Goal: Use online tool/utility: Utilize a website feature to perform a specific function

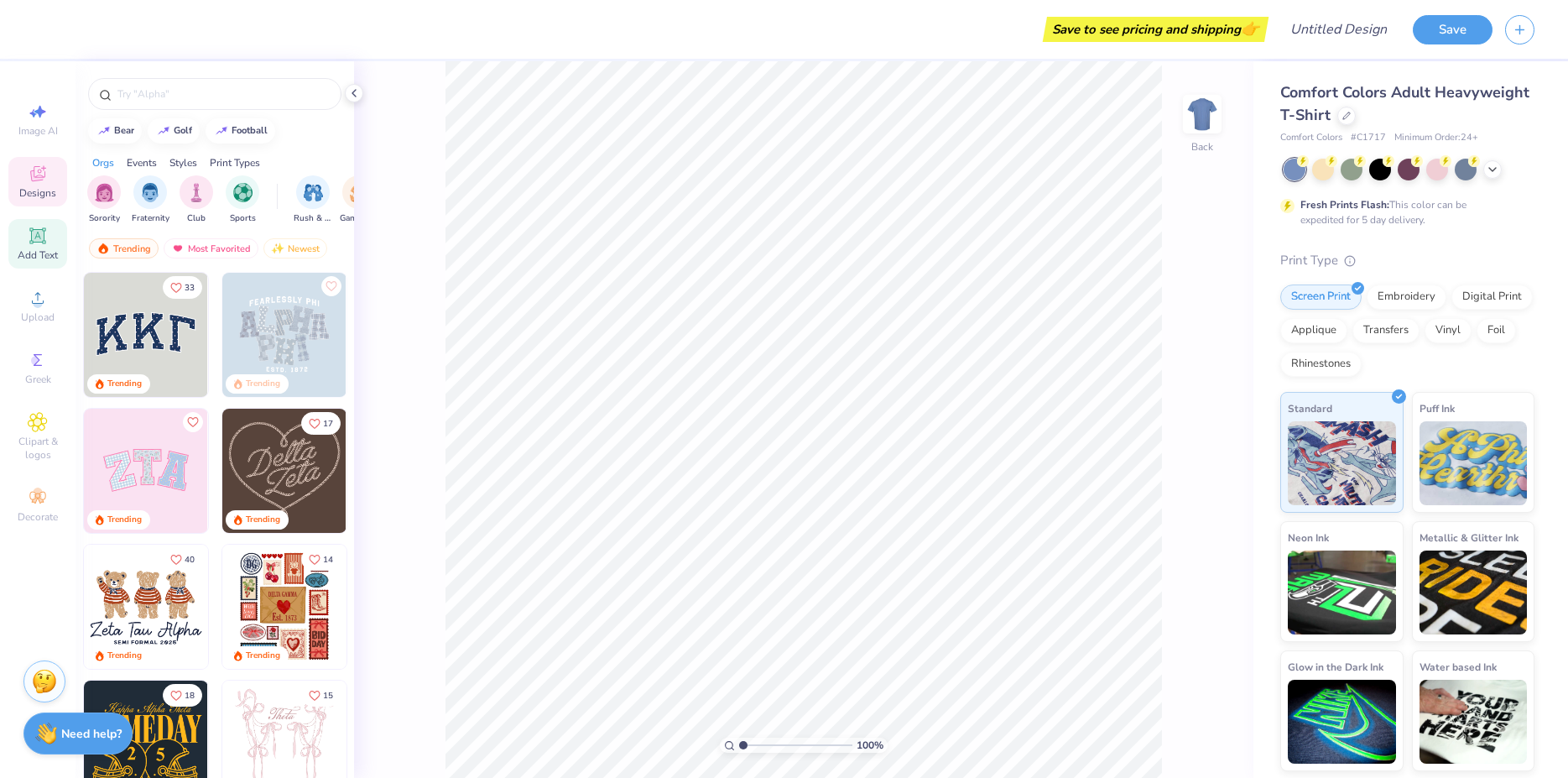
click at [39, 238] on icon at bounding box center [37, 235] width 13 height 13
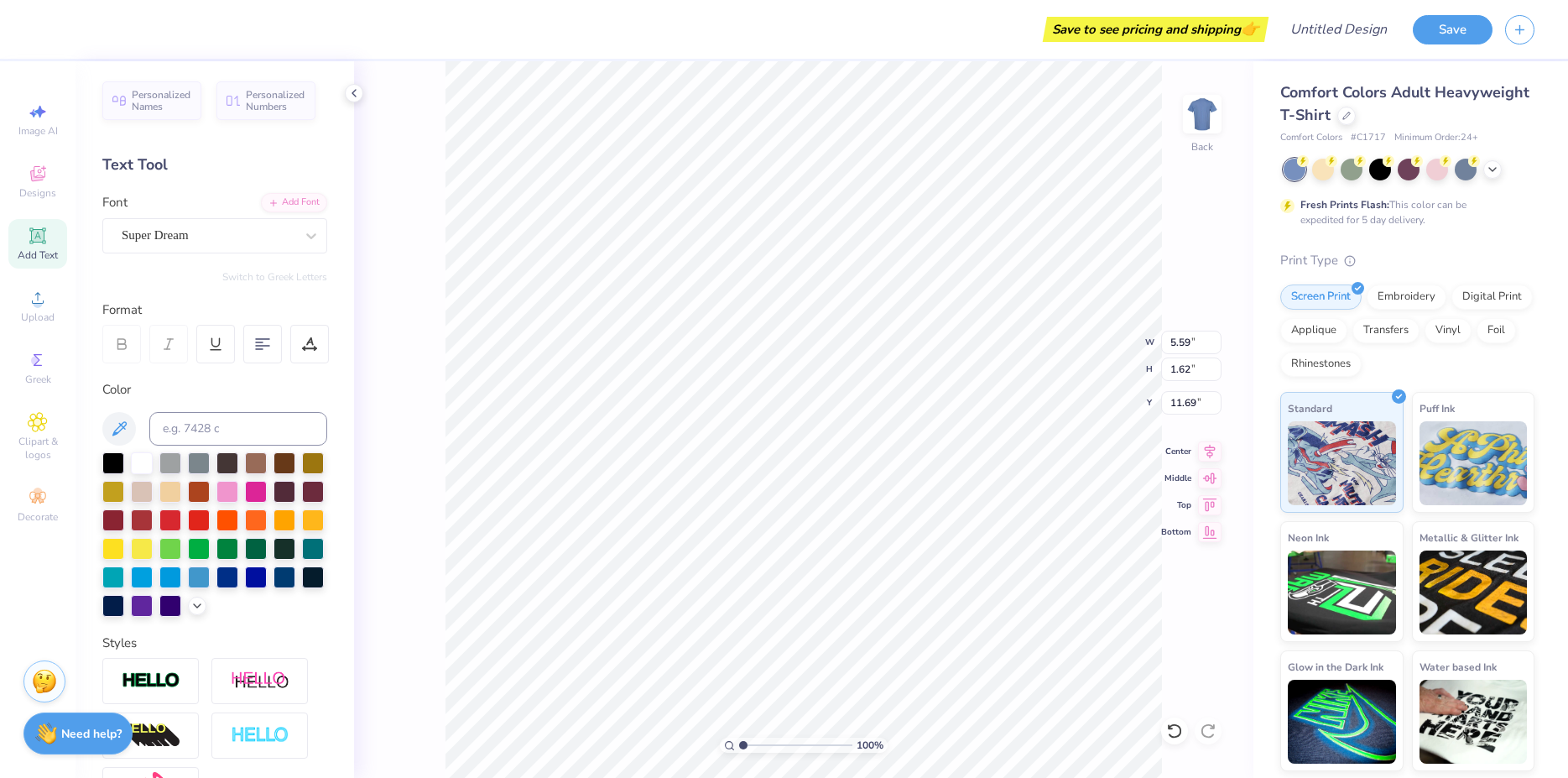
scroll to position [0, 3]
type textarea "g"
type textarea "GHA"
click at [271, 237] on div "Super Dream" at bounding box center [208, 235] width 176 height 26
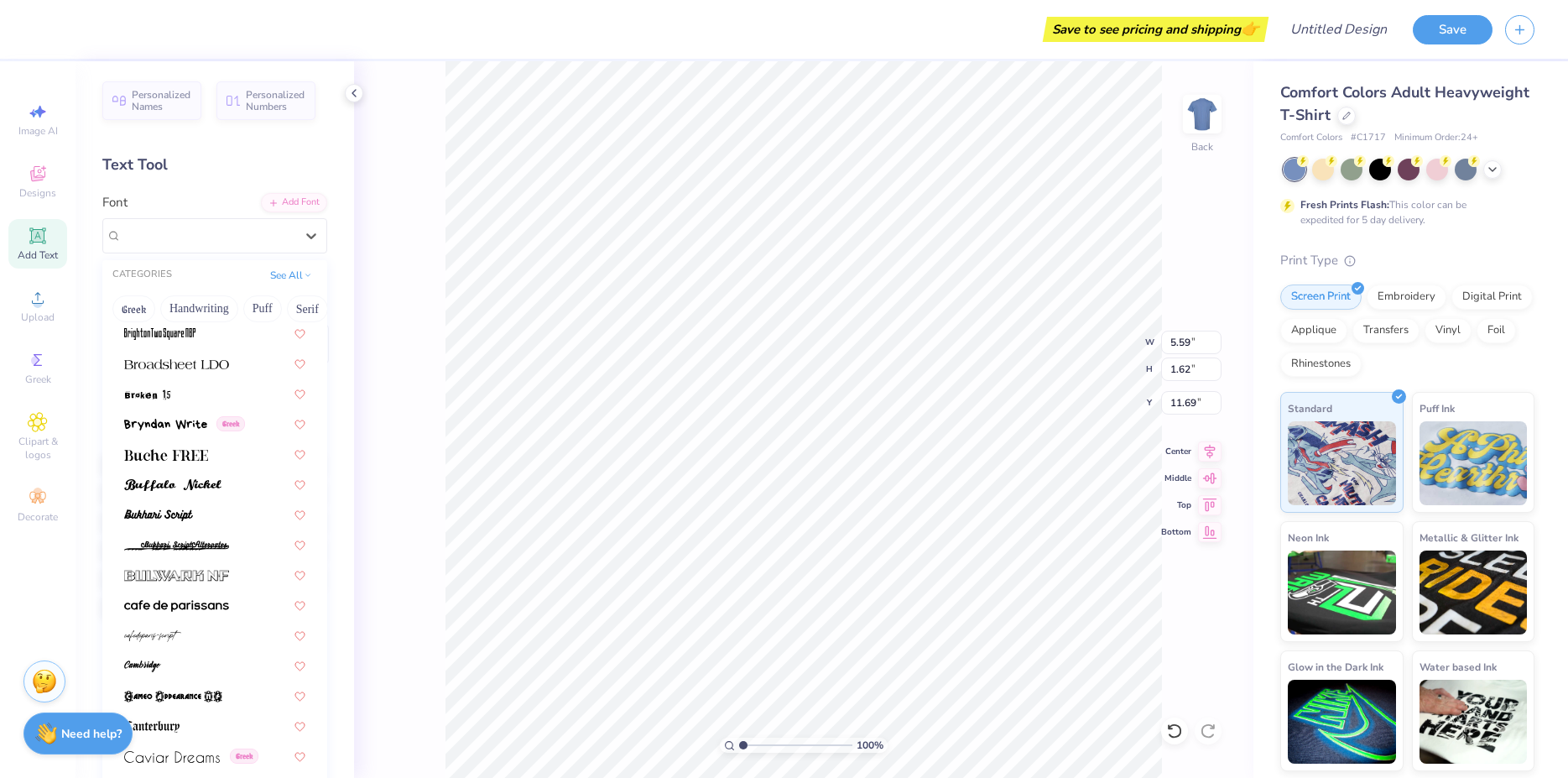
scroll to position [1541, 0]
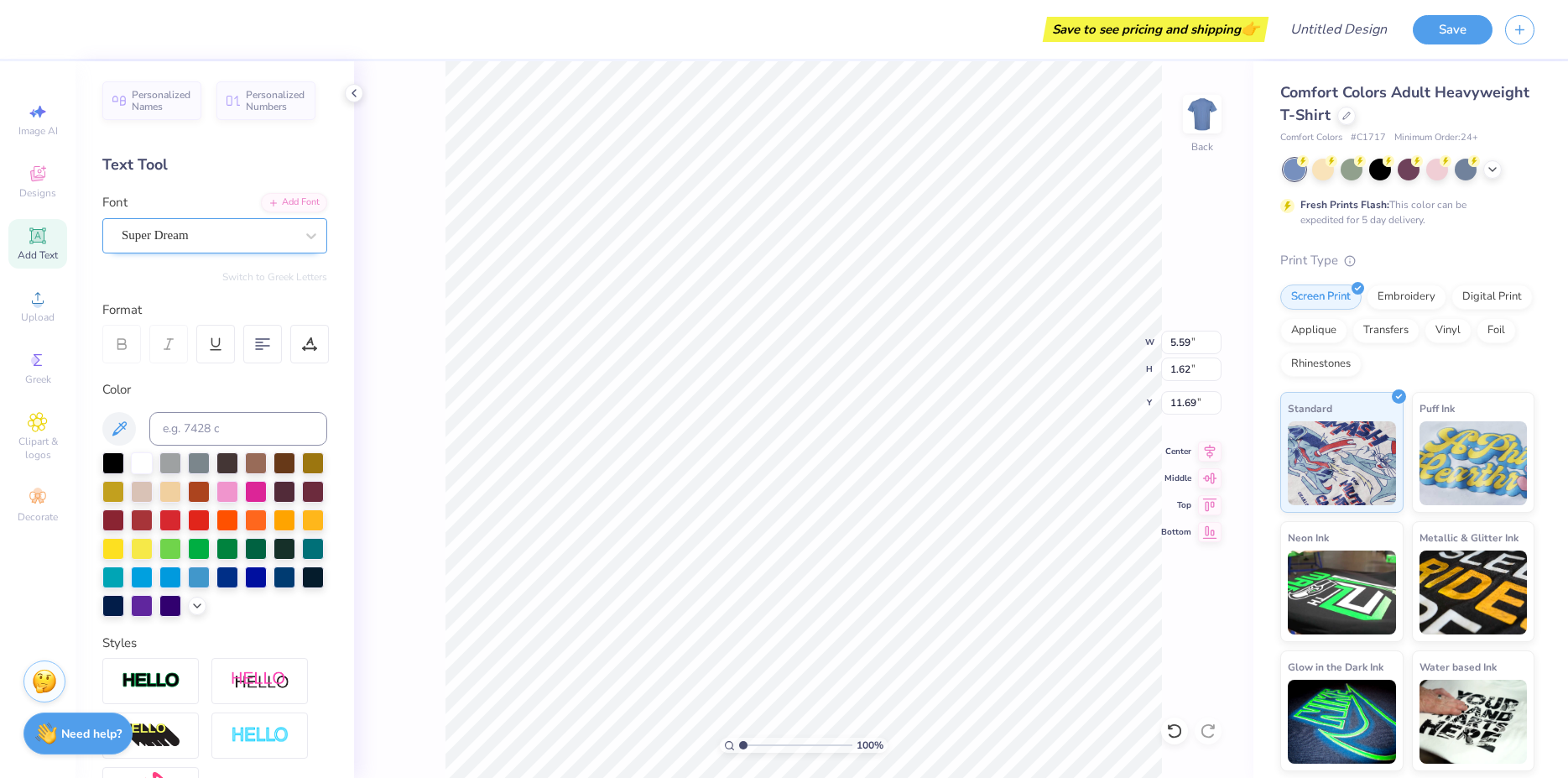
click at [241, 249] on div "Super Dream" at bounding box center [215, 235] width 225 height 35
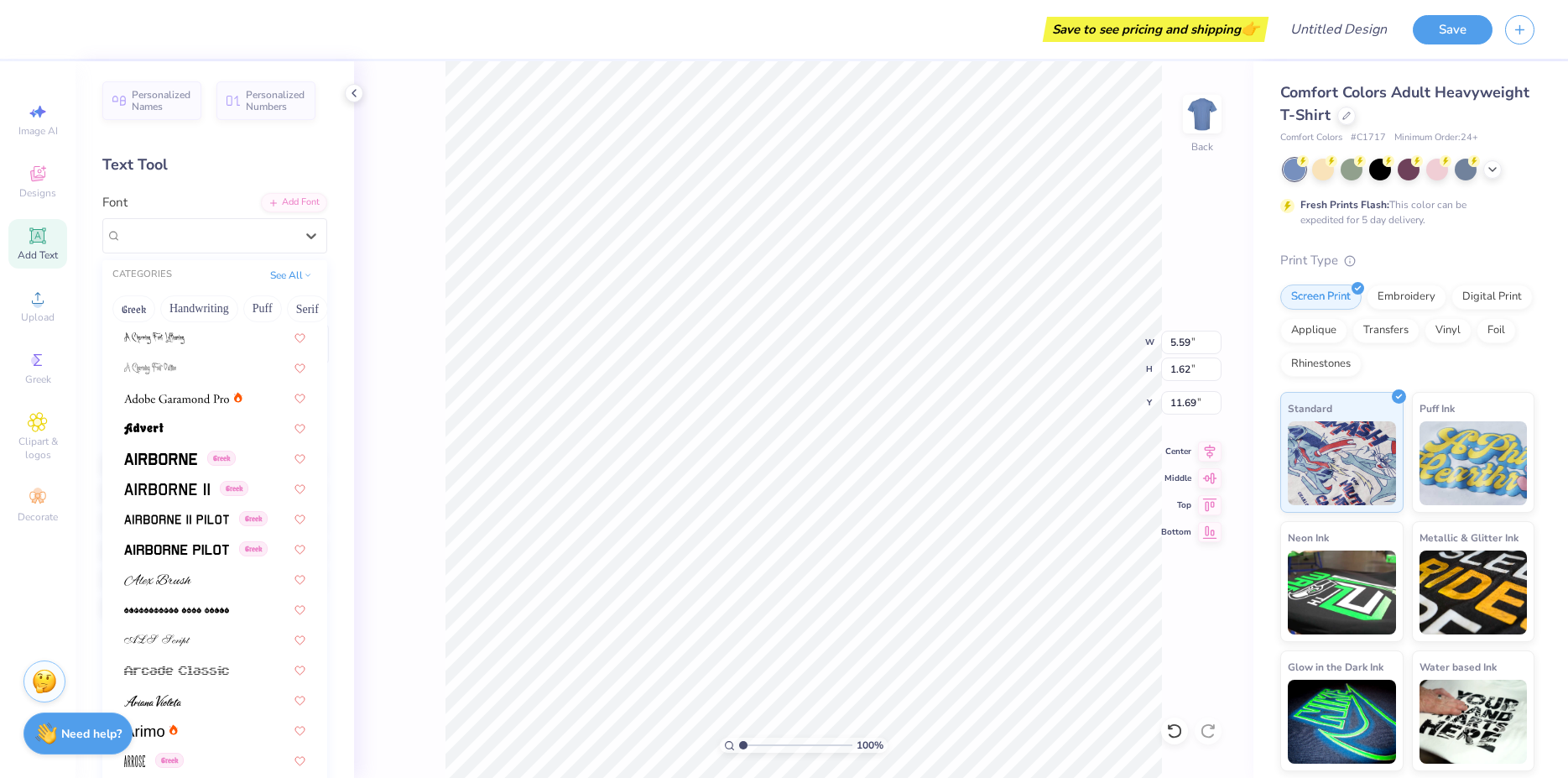
scroll to position [0, 0]
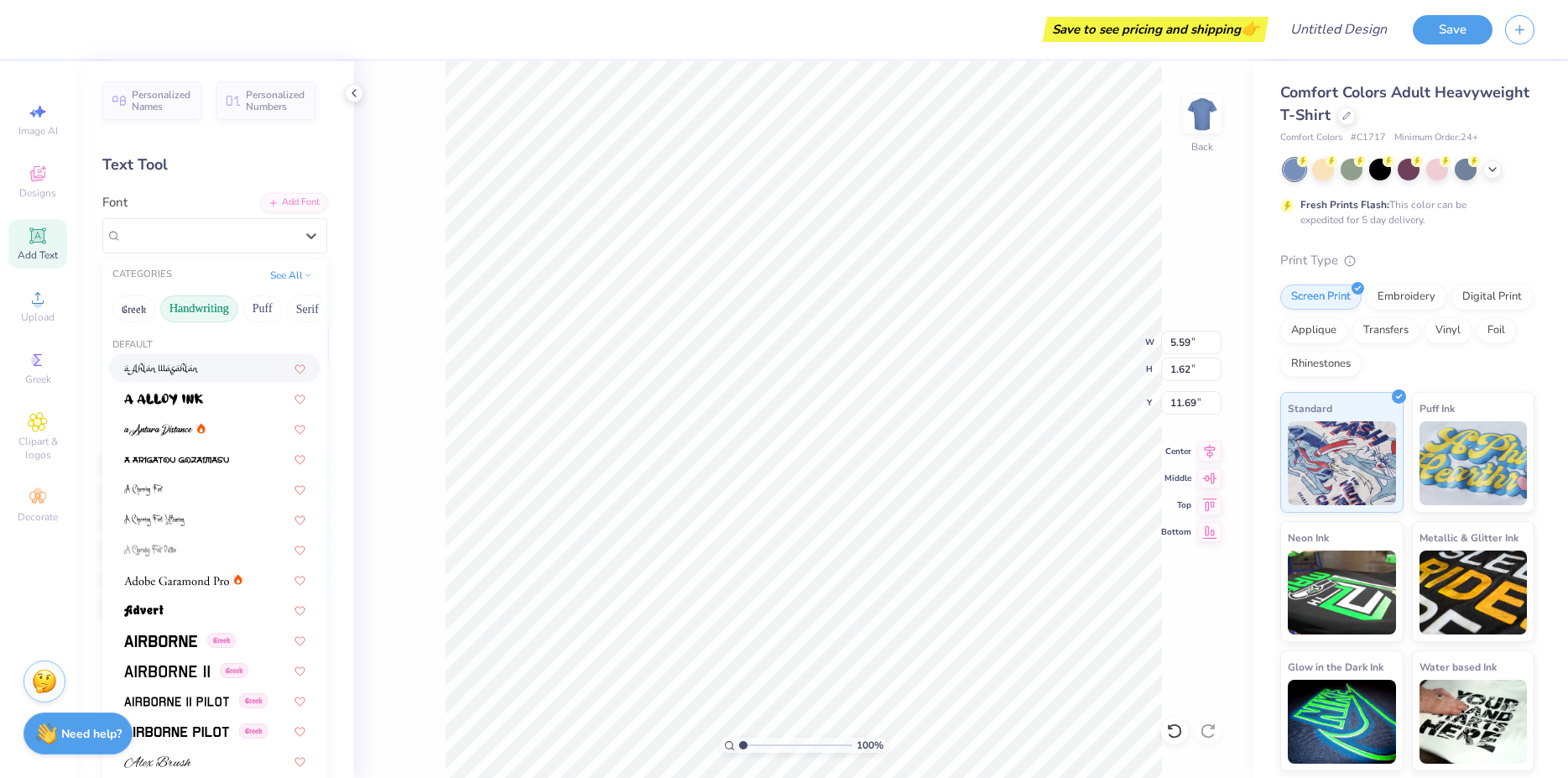
click at [209, 315] on button "Handwriting" at bounding box center [200, 309] width 78 height 27
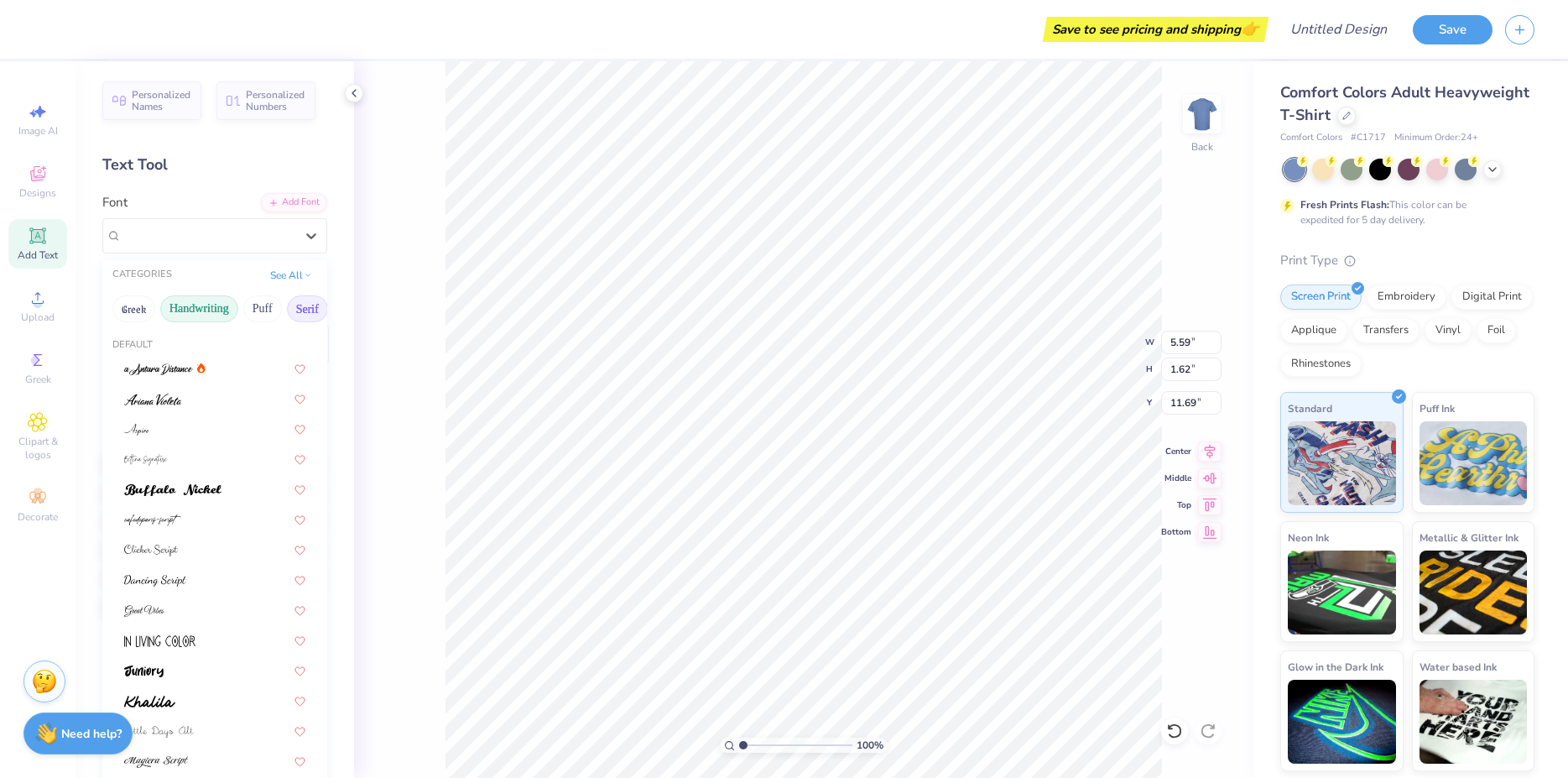
click at [306, 306] on button "Serif" at bounding box center [307, 309] width 41 height 27
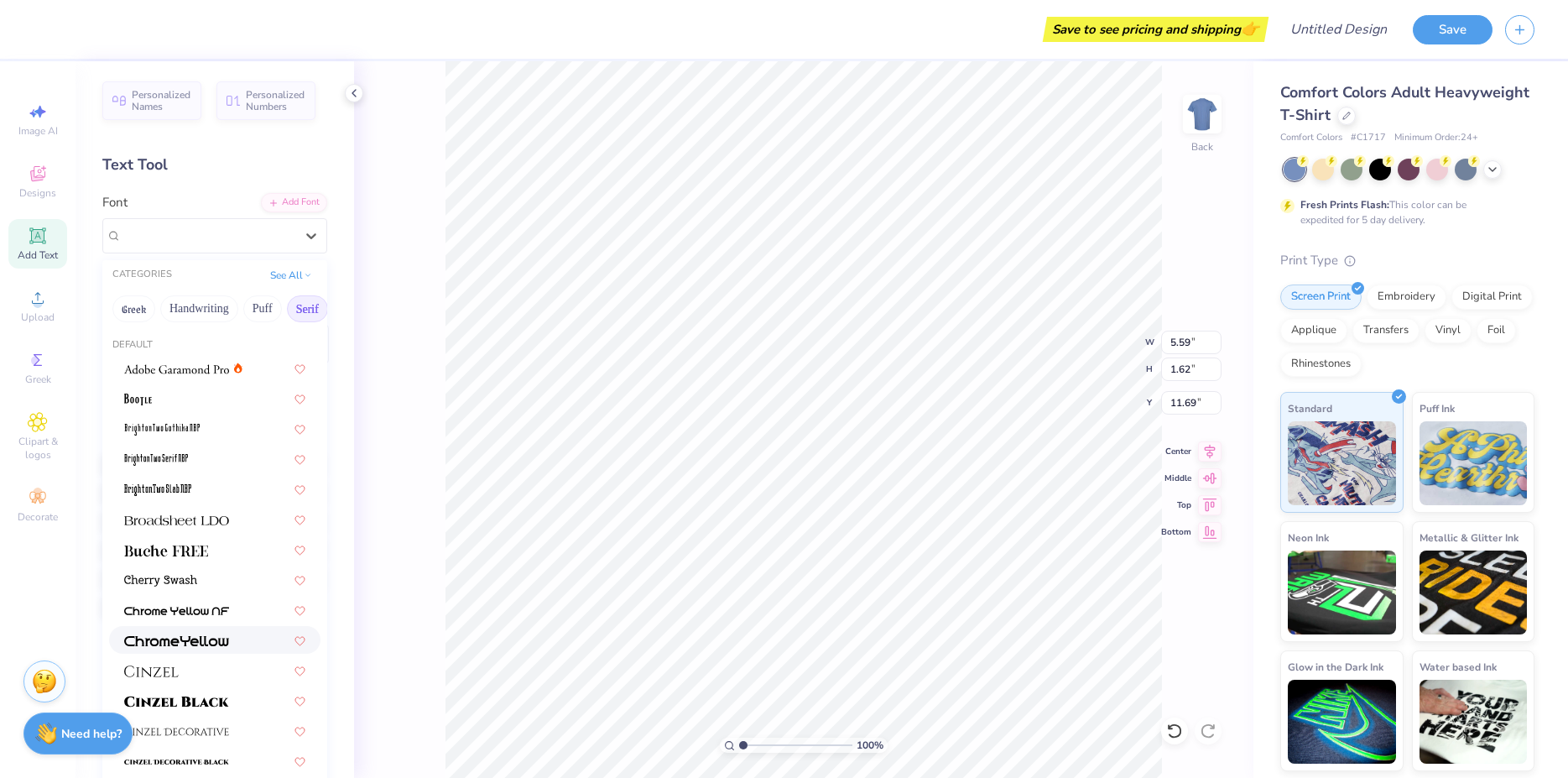
click at [204, 647] on span at bounding box center [177, 639] width 105 height 17
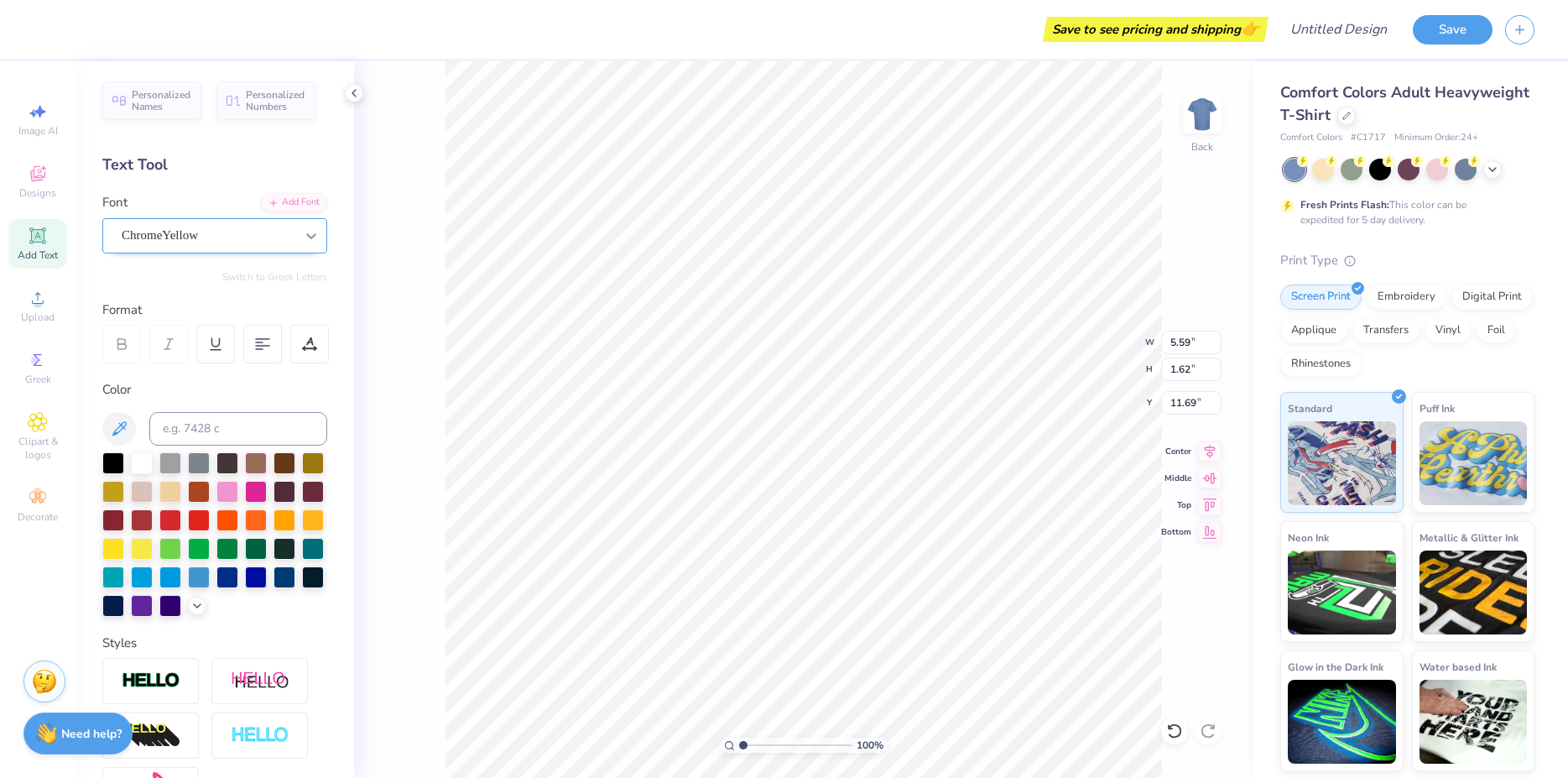
click at [296, 238] on div at bounding box center [311, 235] width 30 height 30
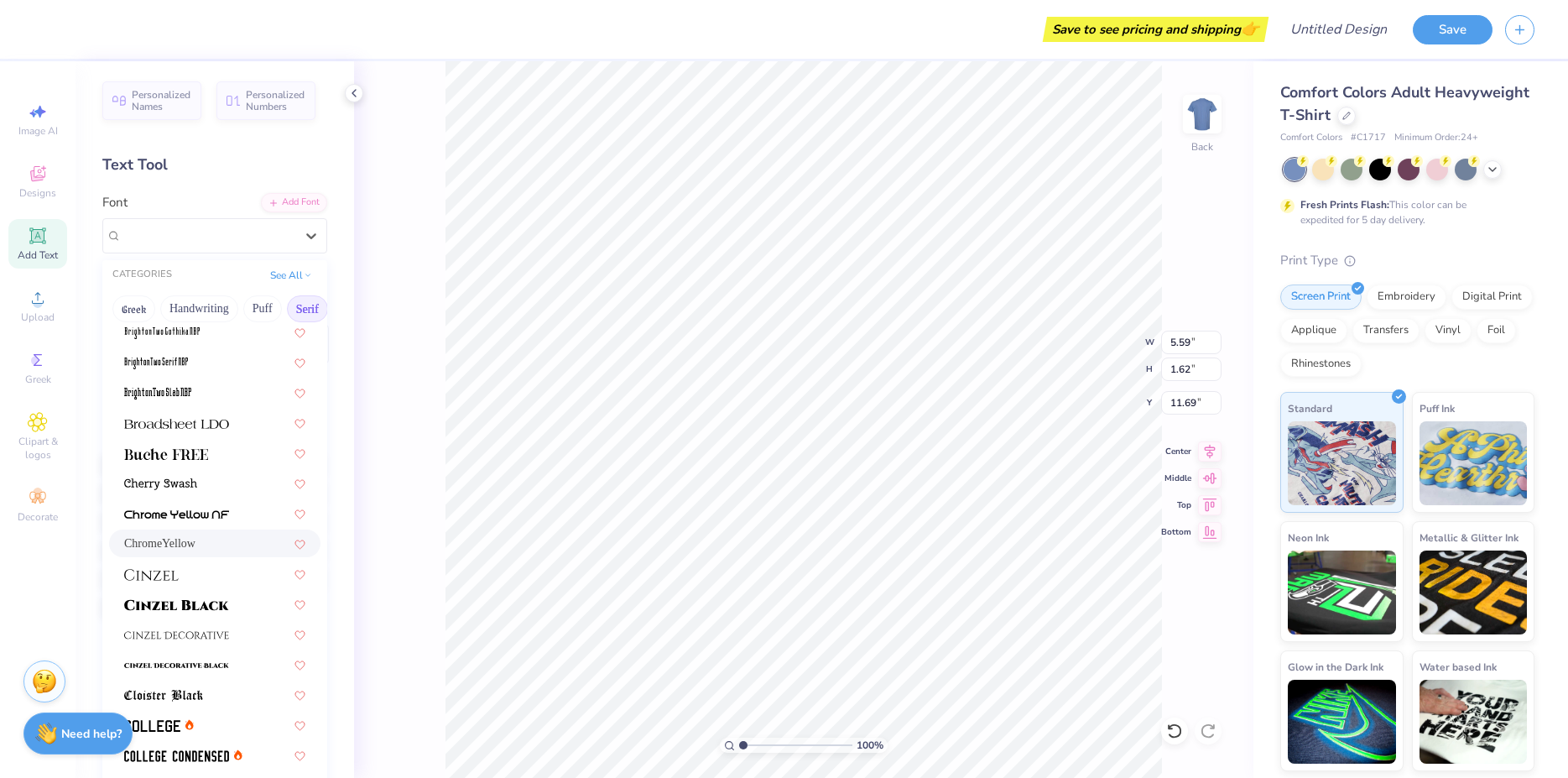
scroll to position [105, 0]
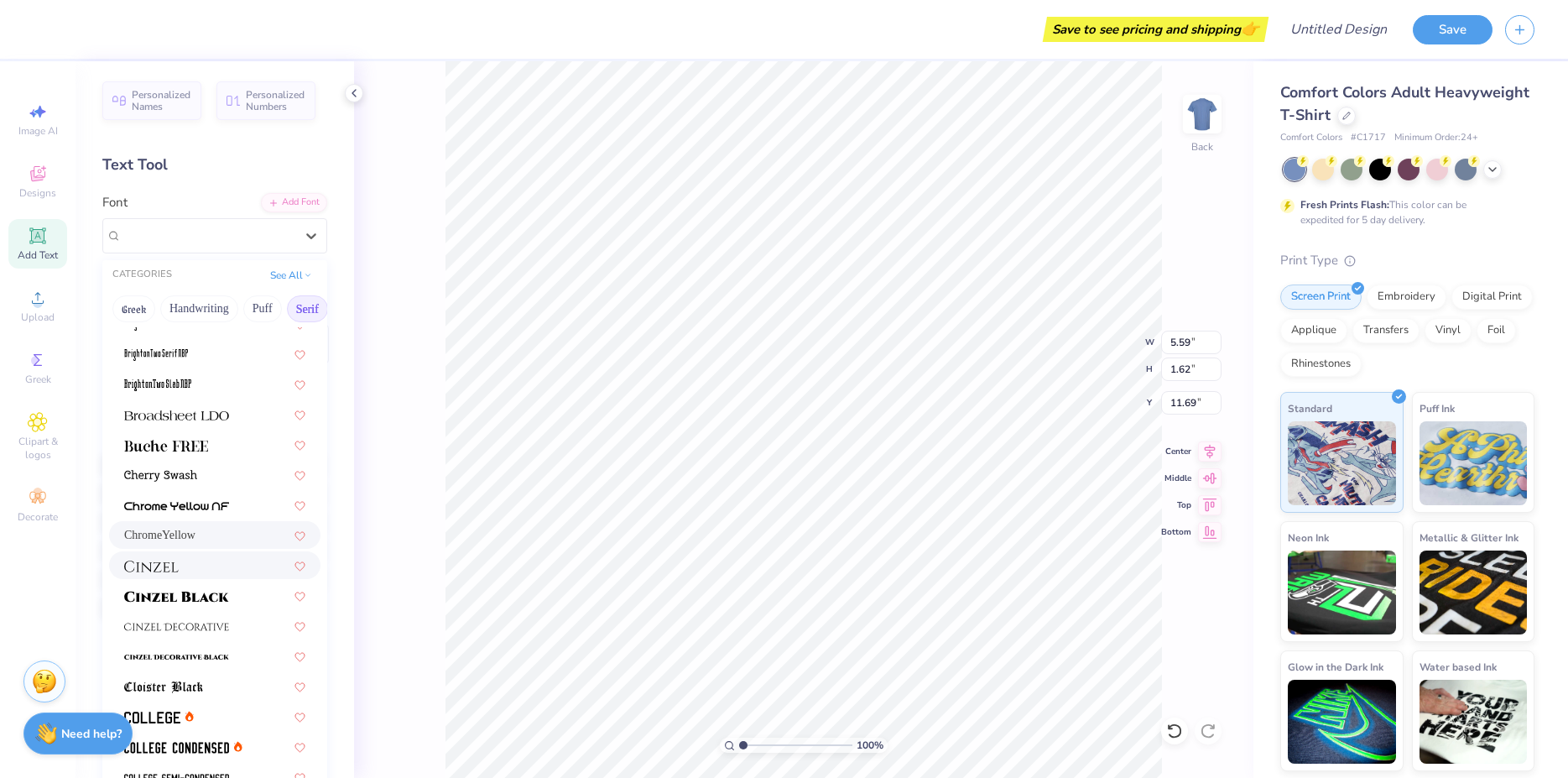
click at [199, 562] on div at bounding box center [215, 565] width 182 height 17
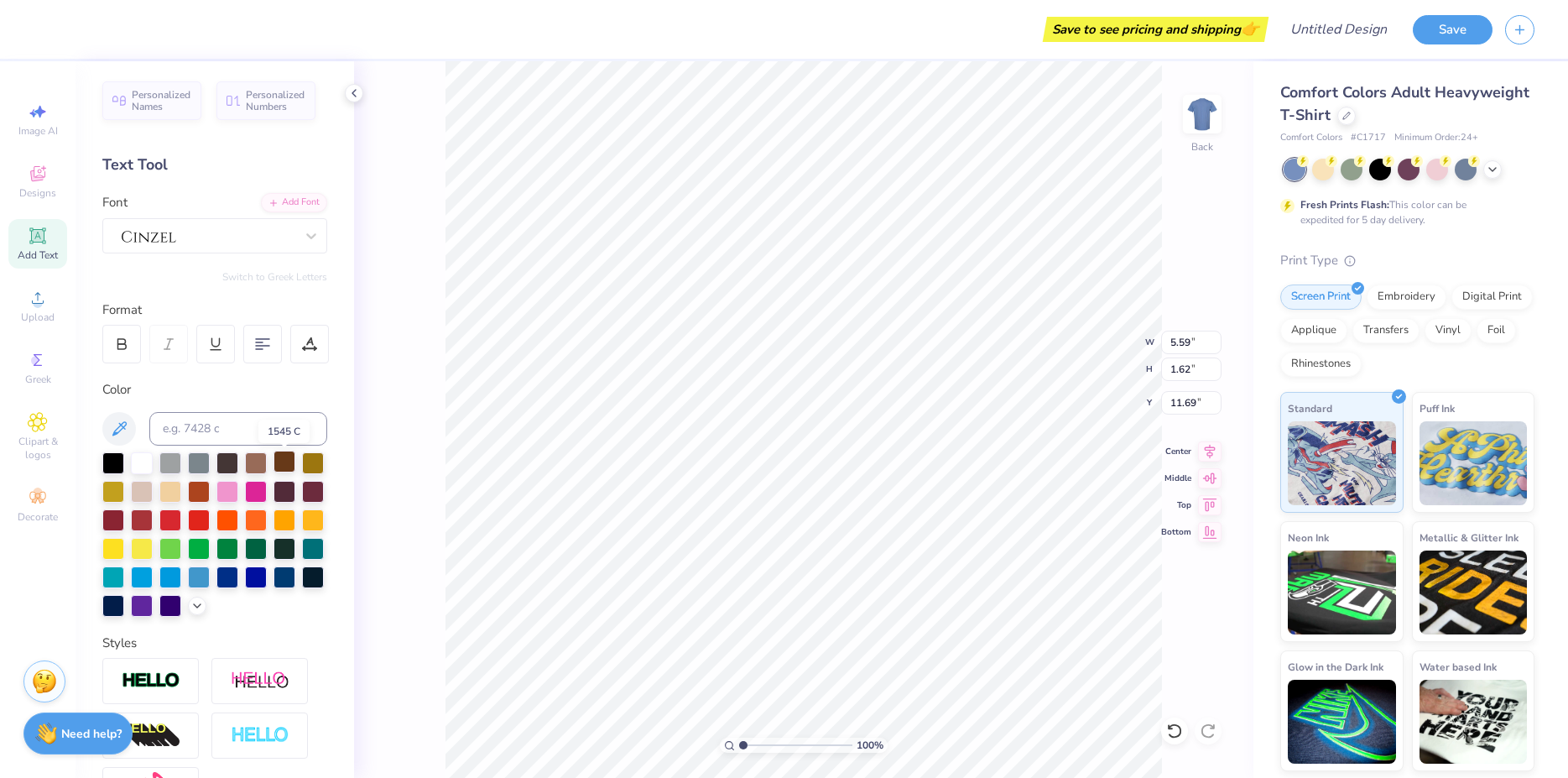
click at [286, 463] on div at bounding box center [284, 461] width 22 height 22
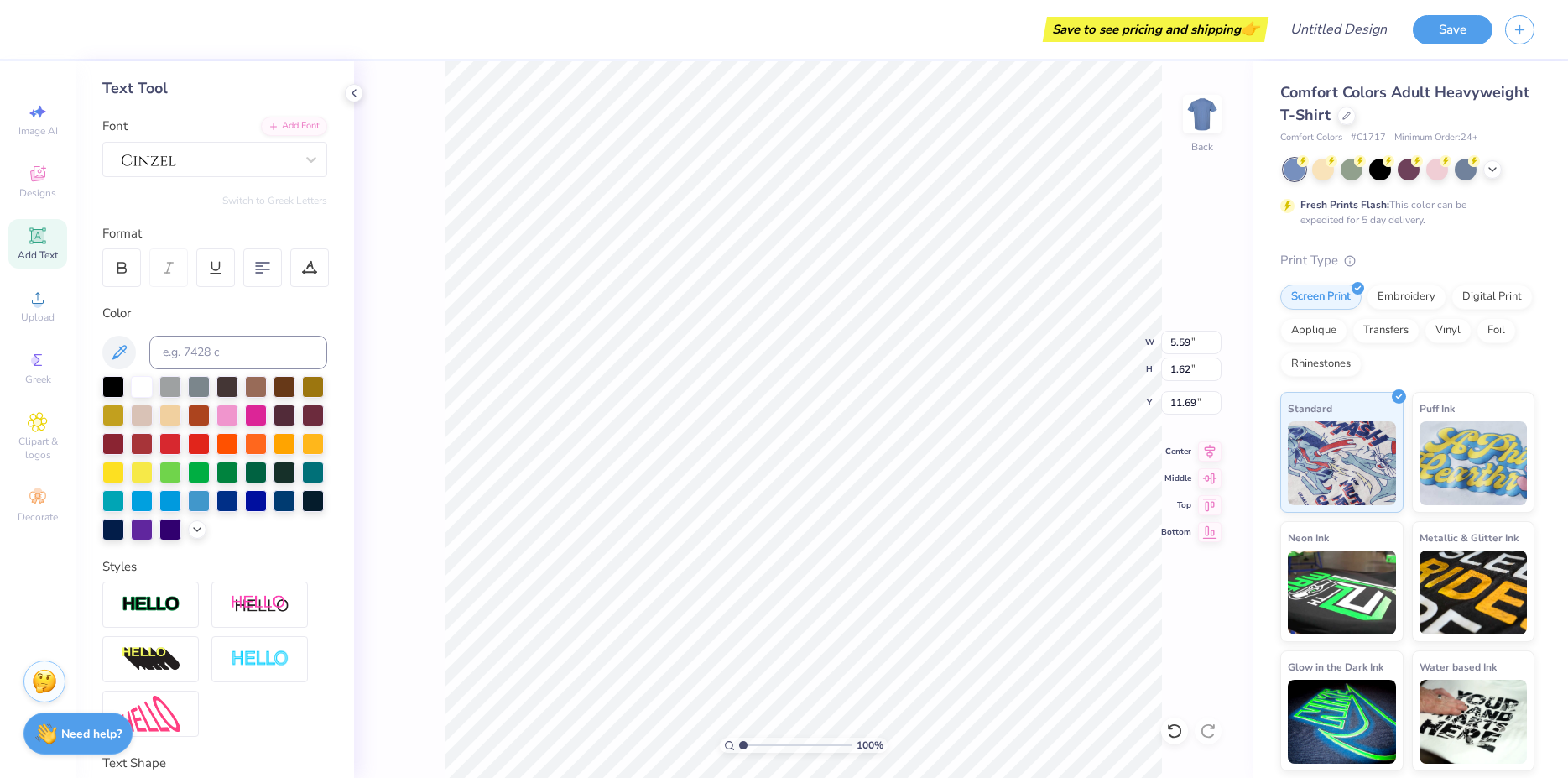
scroll to position [75, 0]
click at [121, 388] on div at bounding box center [113, 386] width 22 height 22
click at [282, 392] on div at bounding box center [284, 386] width 22 height 22
click at [137, 273] on div at bounding box center [122, 268] width 39 height 39
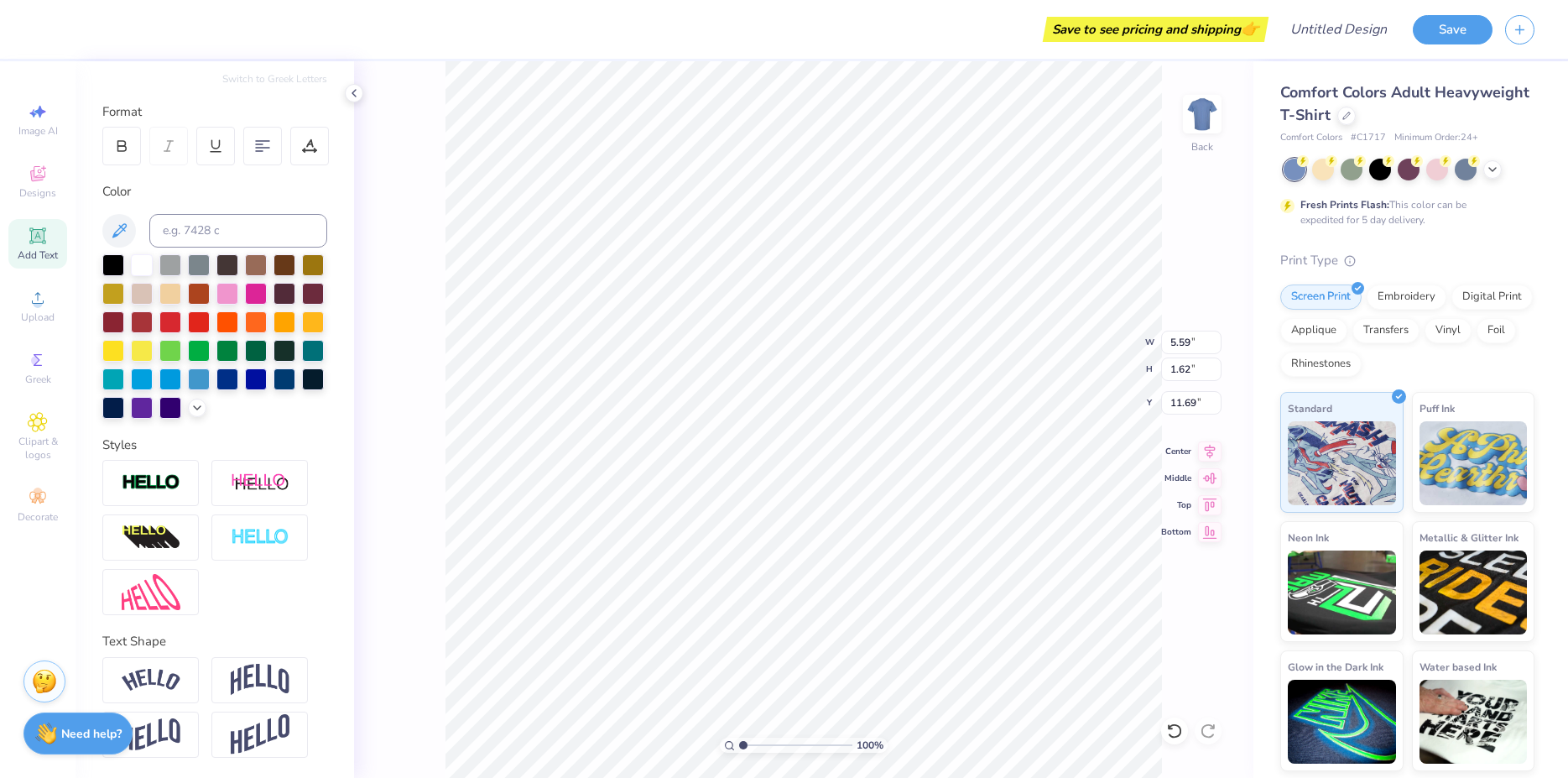
scroll to position [229, 0]
click at [141, 693] on div at bounding box center [151, 680] width 96 height 46
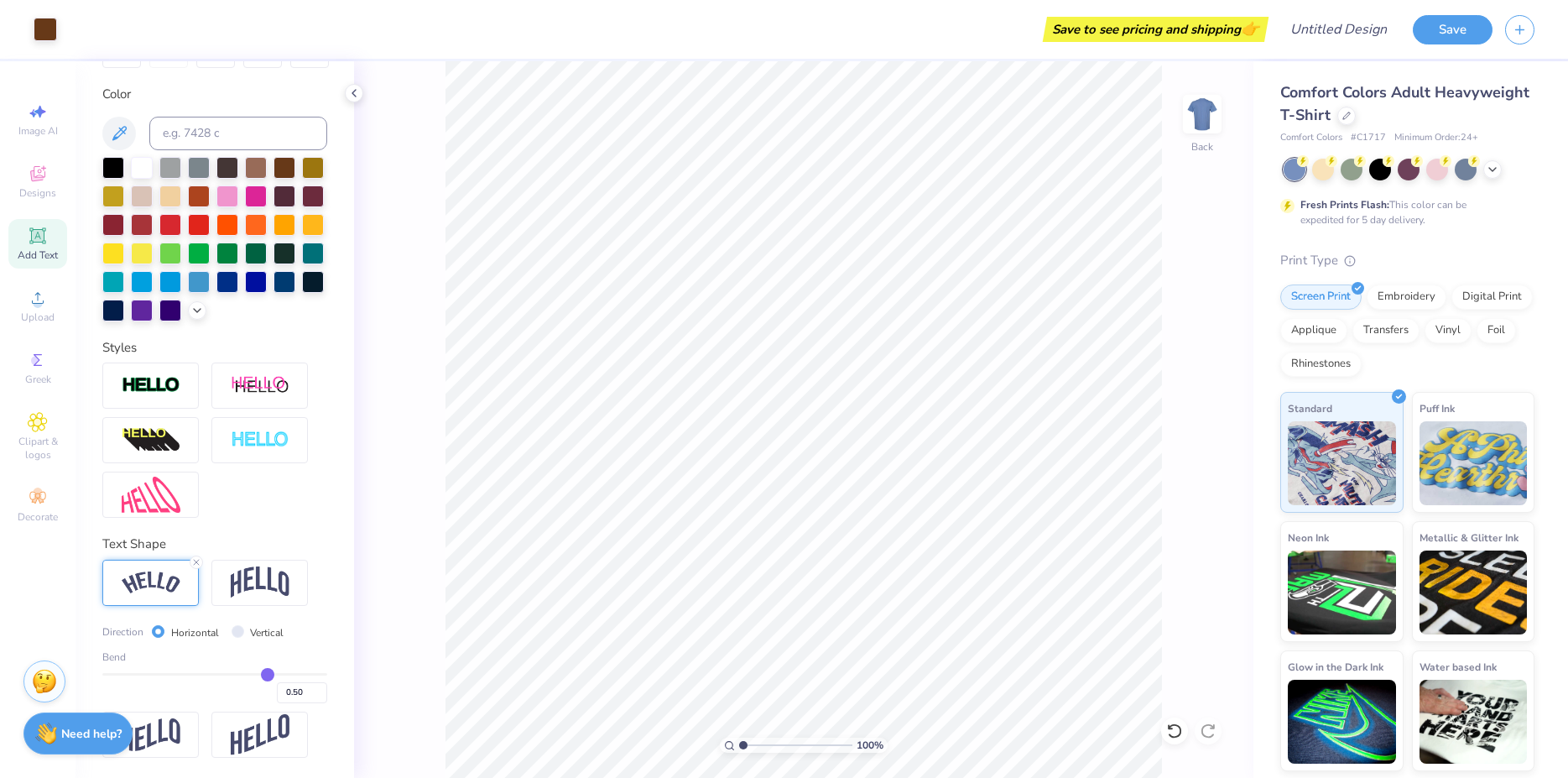
scroll to position [326, 0]
click at [188, 564] on div at bounding box center [151, 582] width 96 height 46
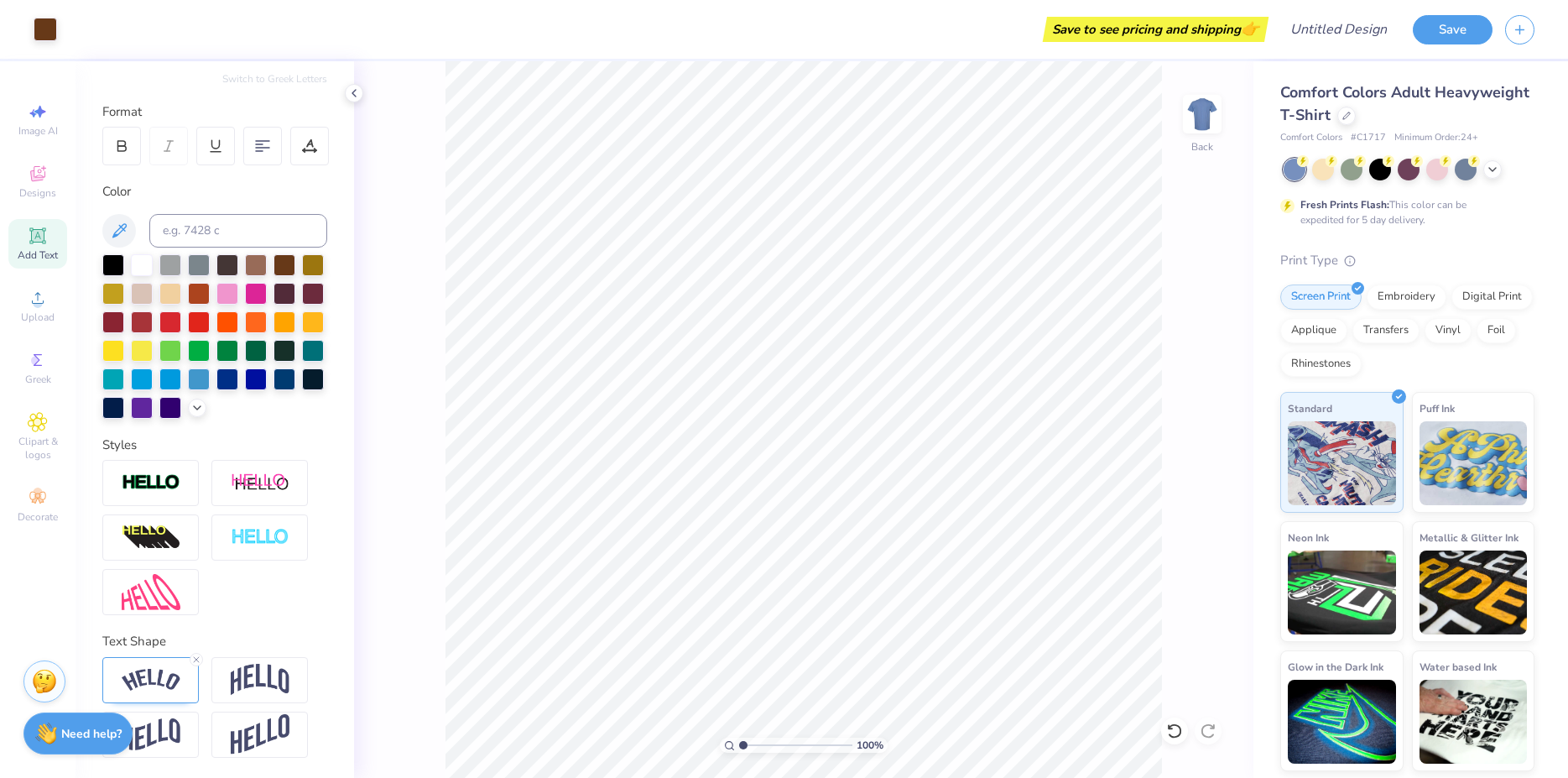
scroll to position [229, 0]
click at [193, 655] on icon at bounding box center [196, 659] width 10 height 10
click at [419, 422] on div "100 % Back W 5.20 5.20 " H 1.68 1.68 " Y 11.66 11.66 " Center Middle Top Bottom" at bounding box center [804, 419] width 900 height 716
click at [42, 246] on div "Add Text" at bounding box center [37, 243] width 59 height 50
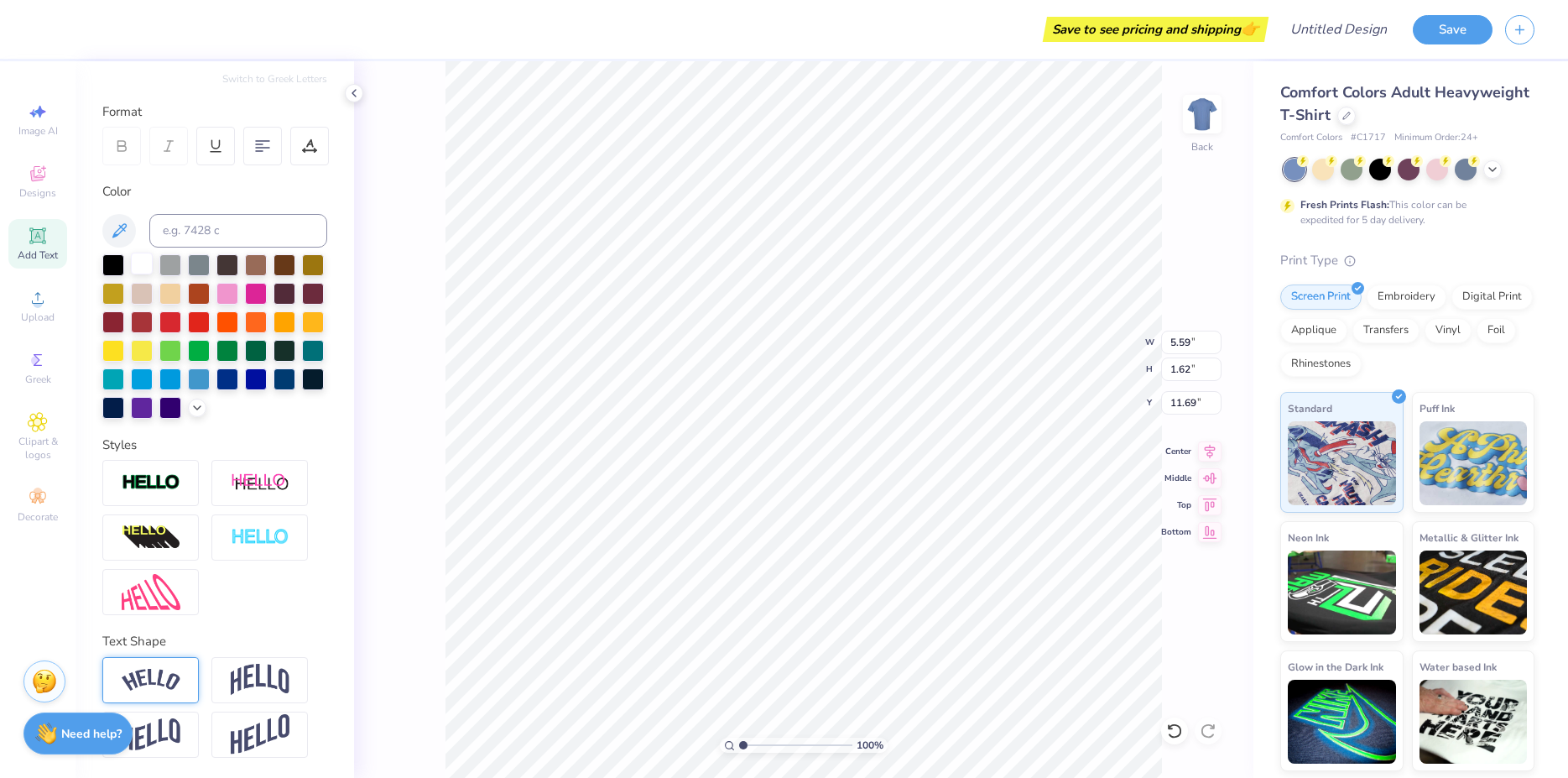
type textarea "Golden Haus Aessthetics"
click at [144, 252] on div at bounding box center [142, 263] width 22 height 22
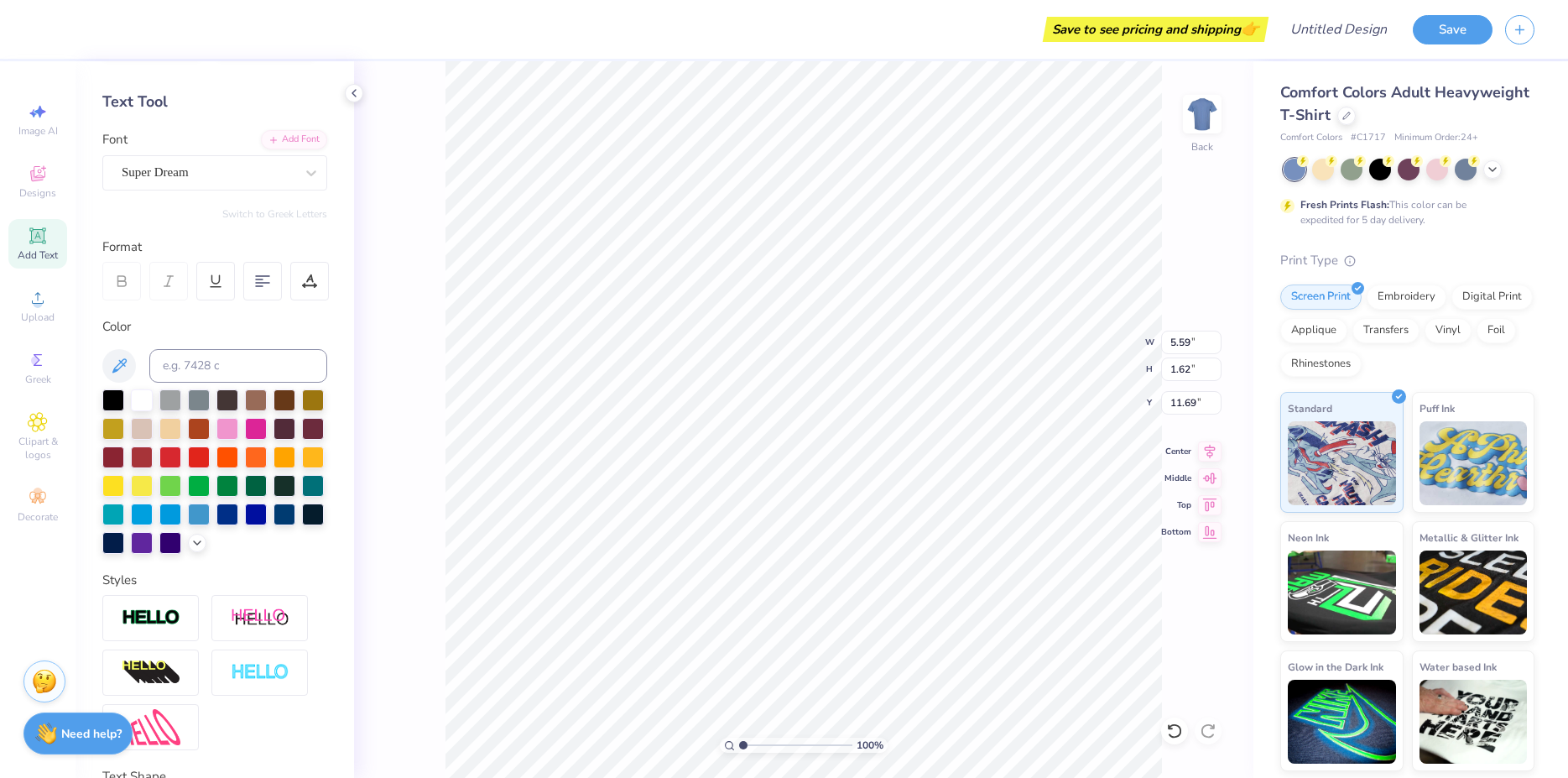
scroll to position [62, 0]
click at [303, 174] on icon at bounding box center [311, 173] width 16 height 16
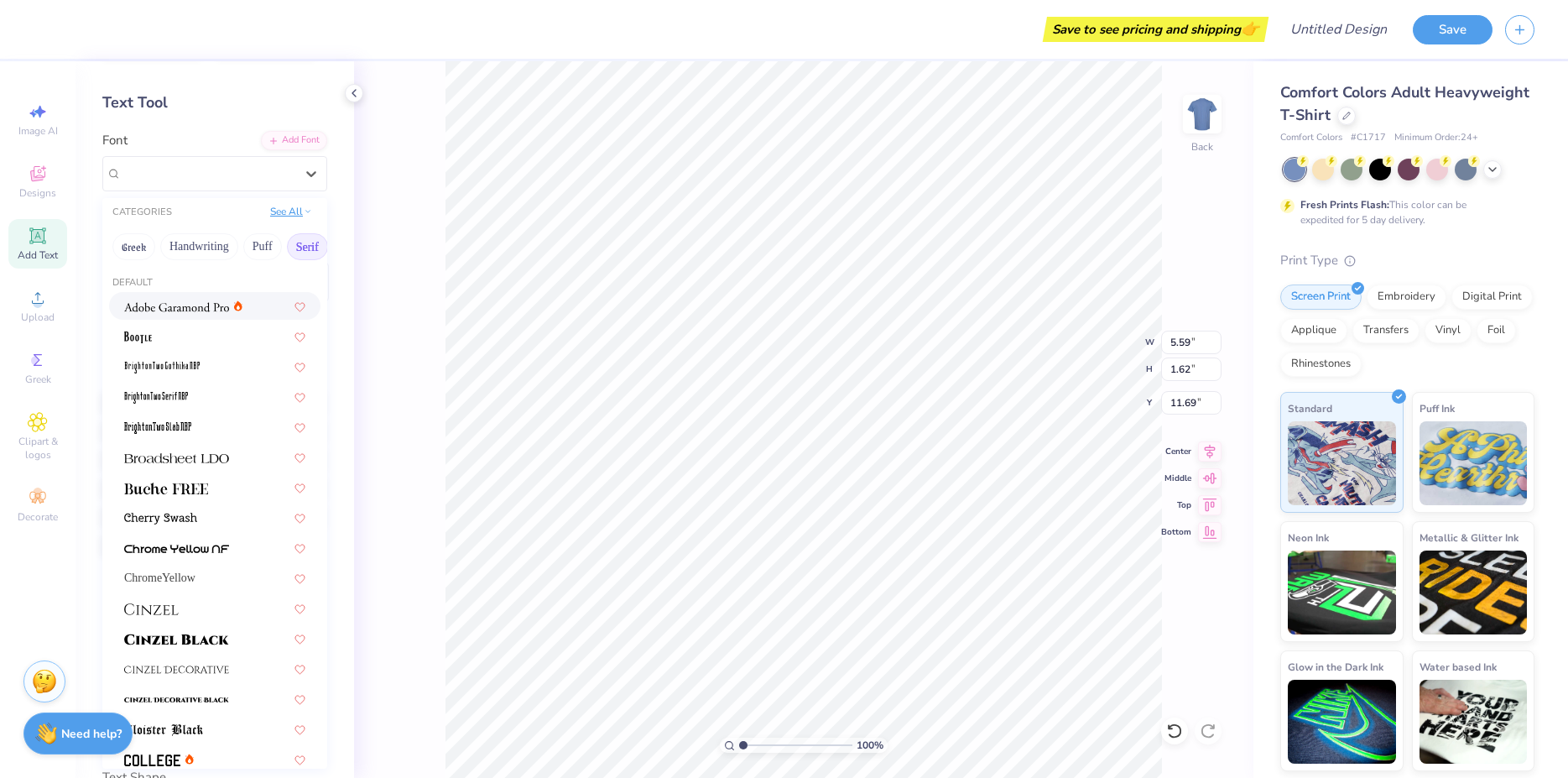
click at [285, 215] on button "See All" at bounding box center [291, 212] width 52 height 16
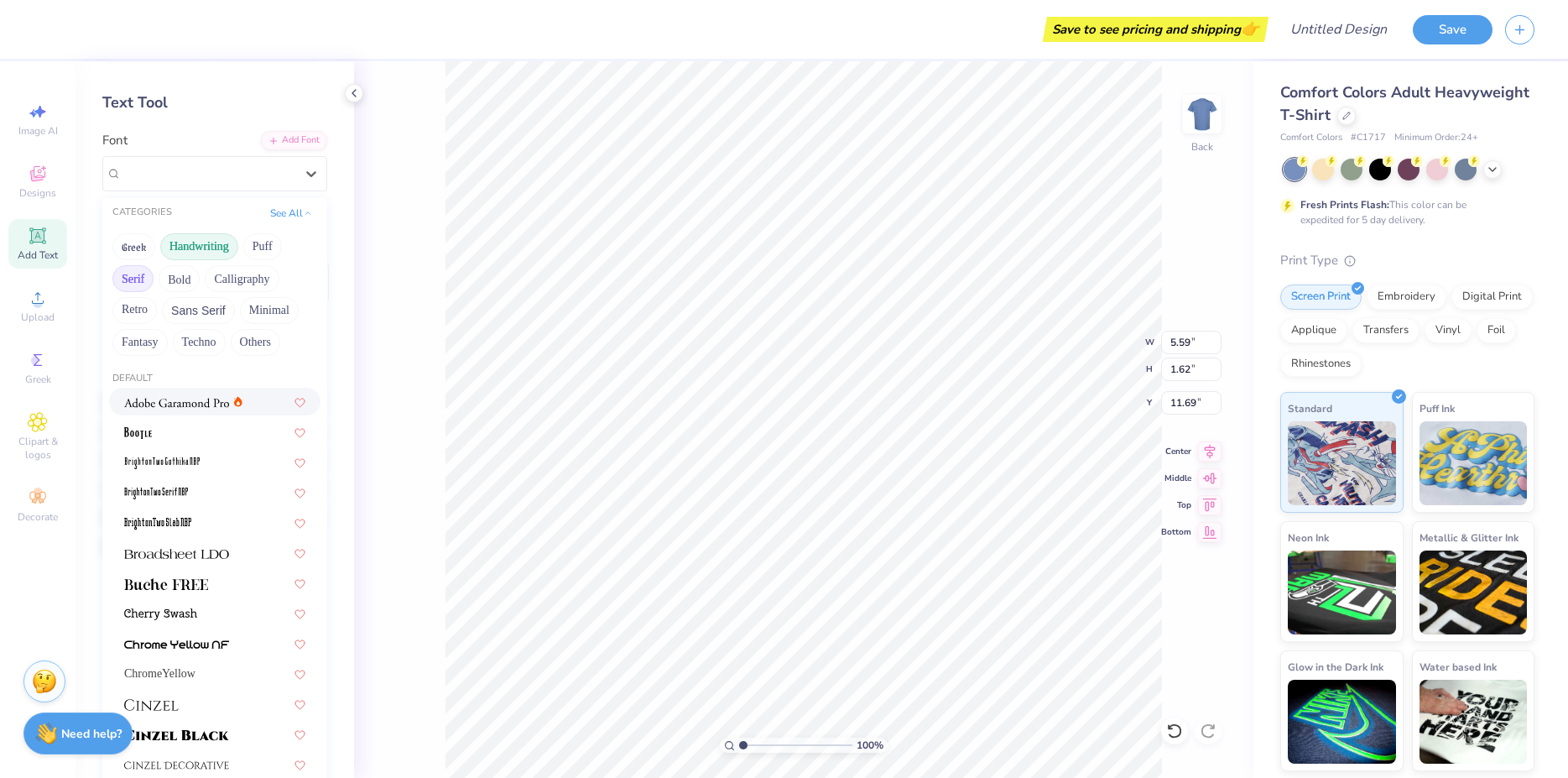
click at [193, 247] on button "Handwriting" at bounding box center [200, 247] width 78 height 27
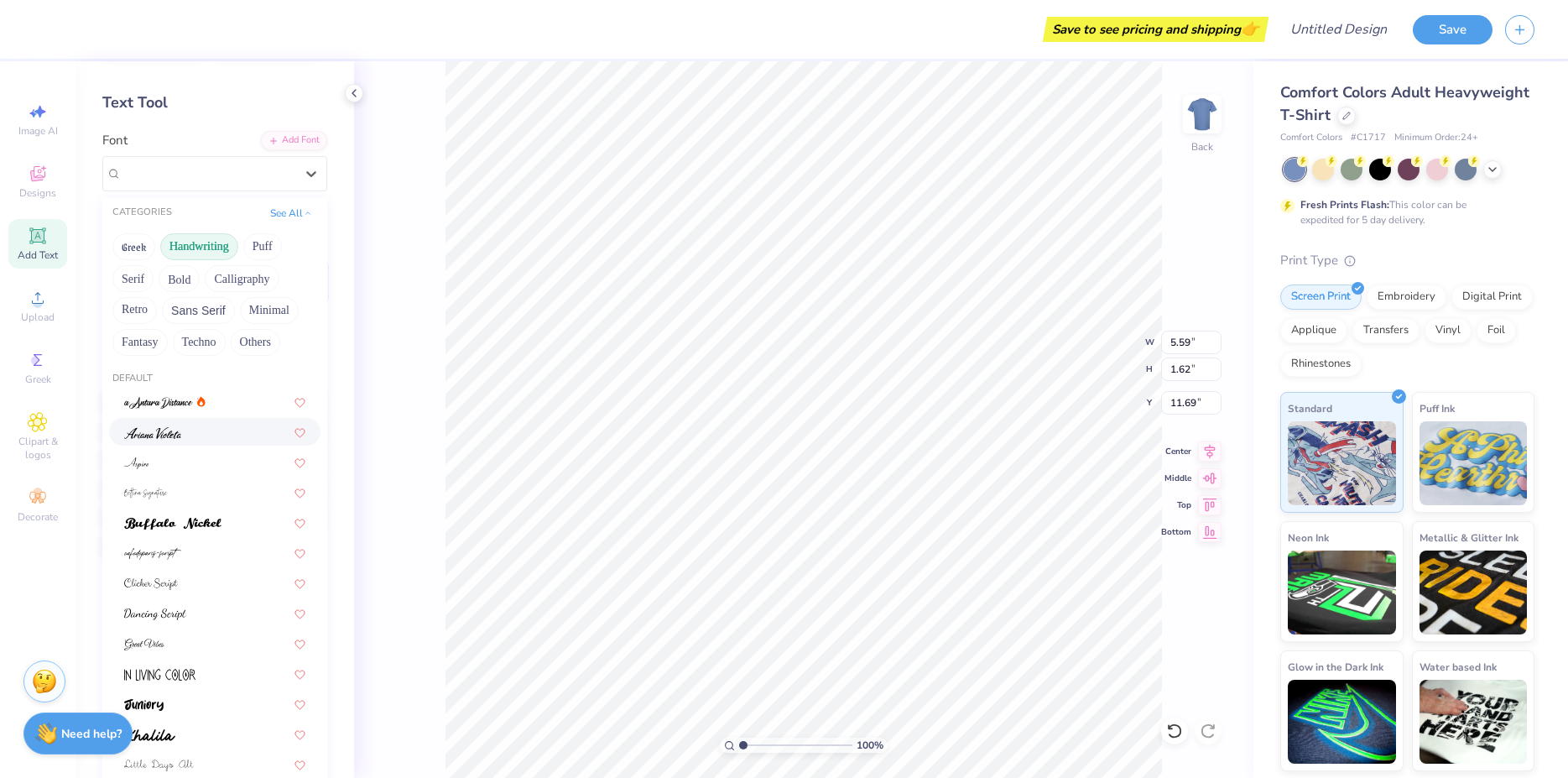
click at [182, 435] on div at bounding box center [215, 431] width 182 height 17
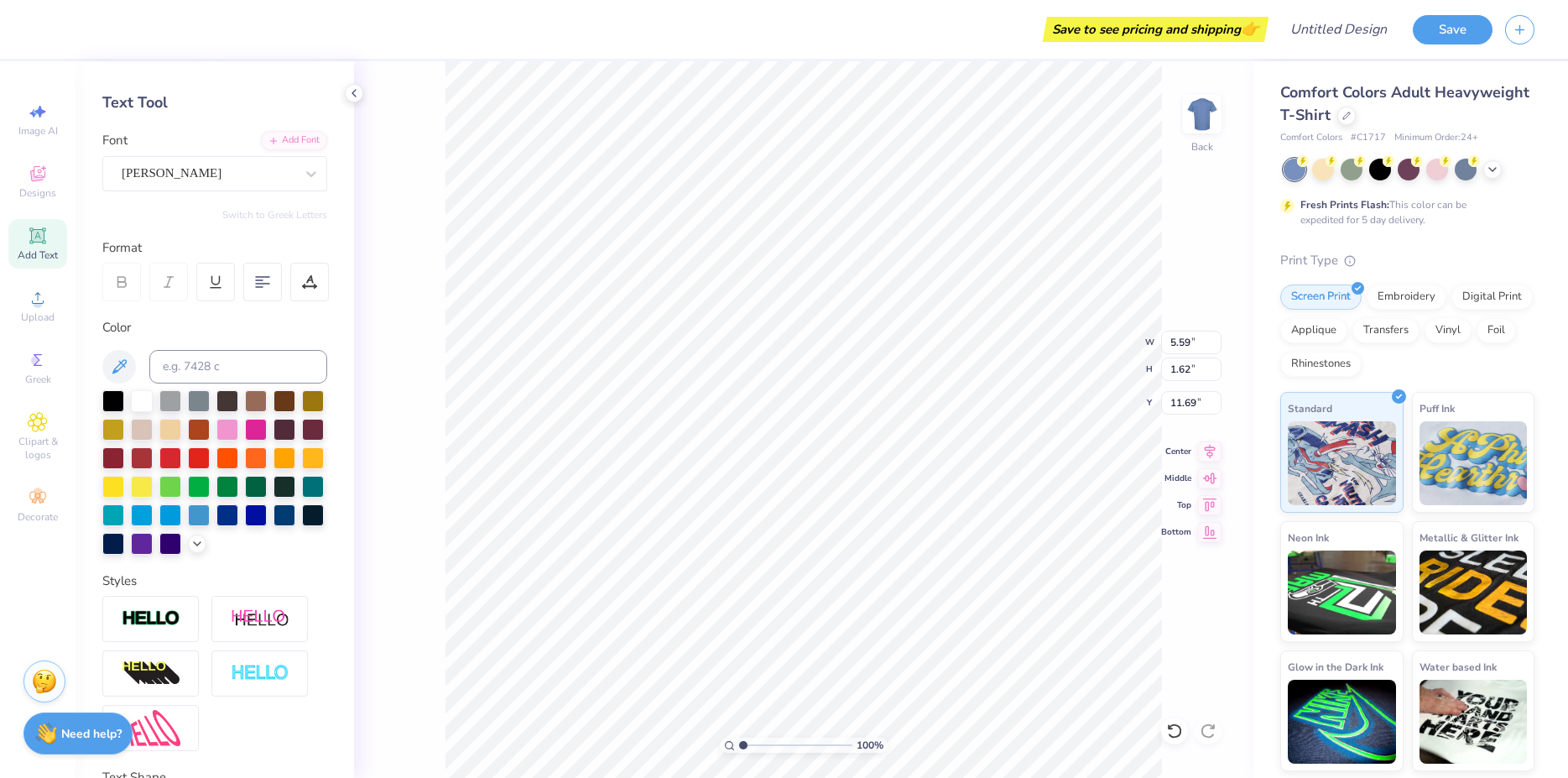
scroll to position [0, 2]
type input "10.73"
type input "1.67"
type input "11.90"
type input "10.37"
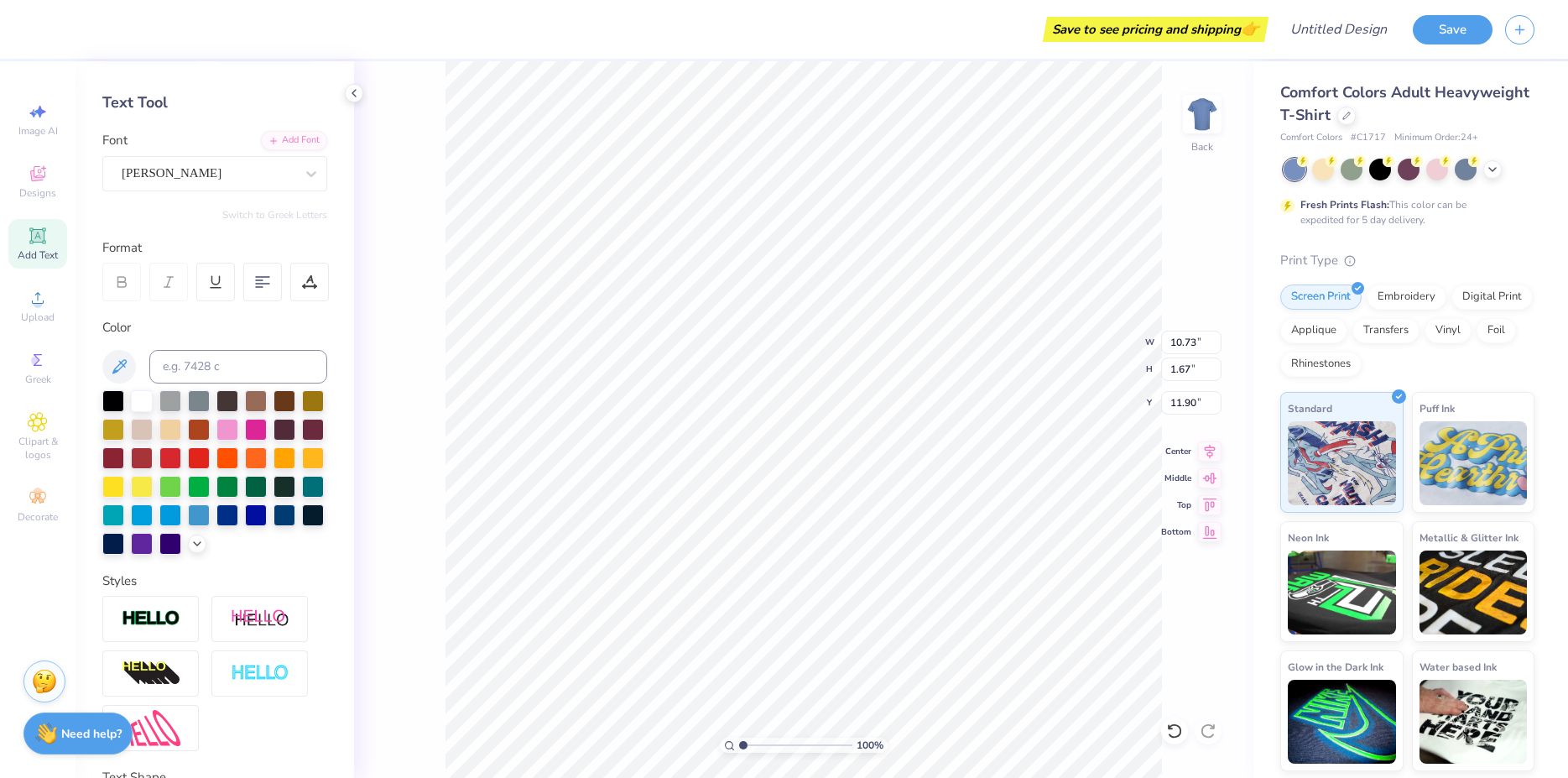
type input "1.61"
type input "9.57"
click at [296, 172] on div at bounding box center [311, 173] width 30 height 30
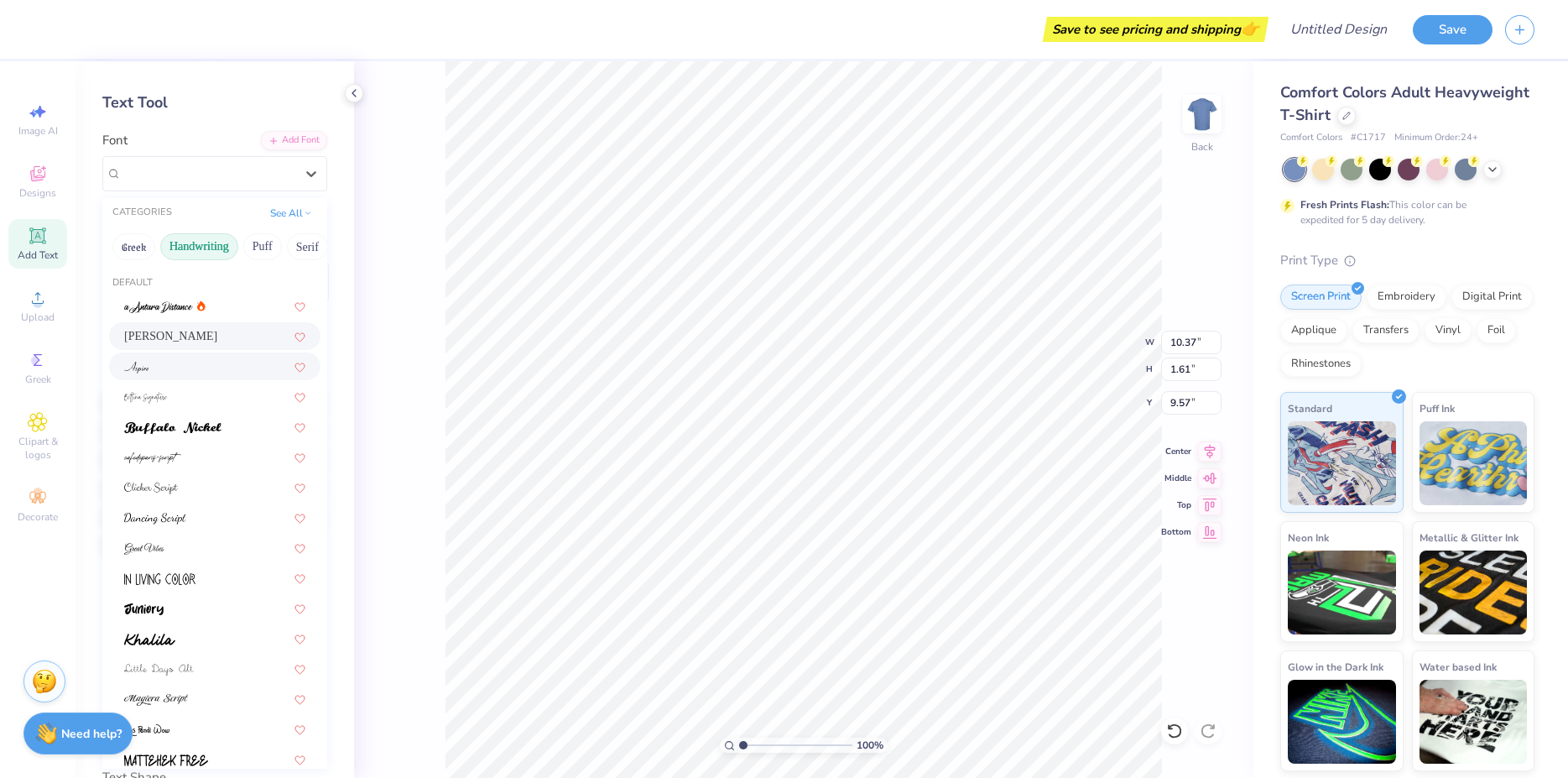
click at [205, 374] on div at bounding box center [215, 366] width 182 height 17
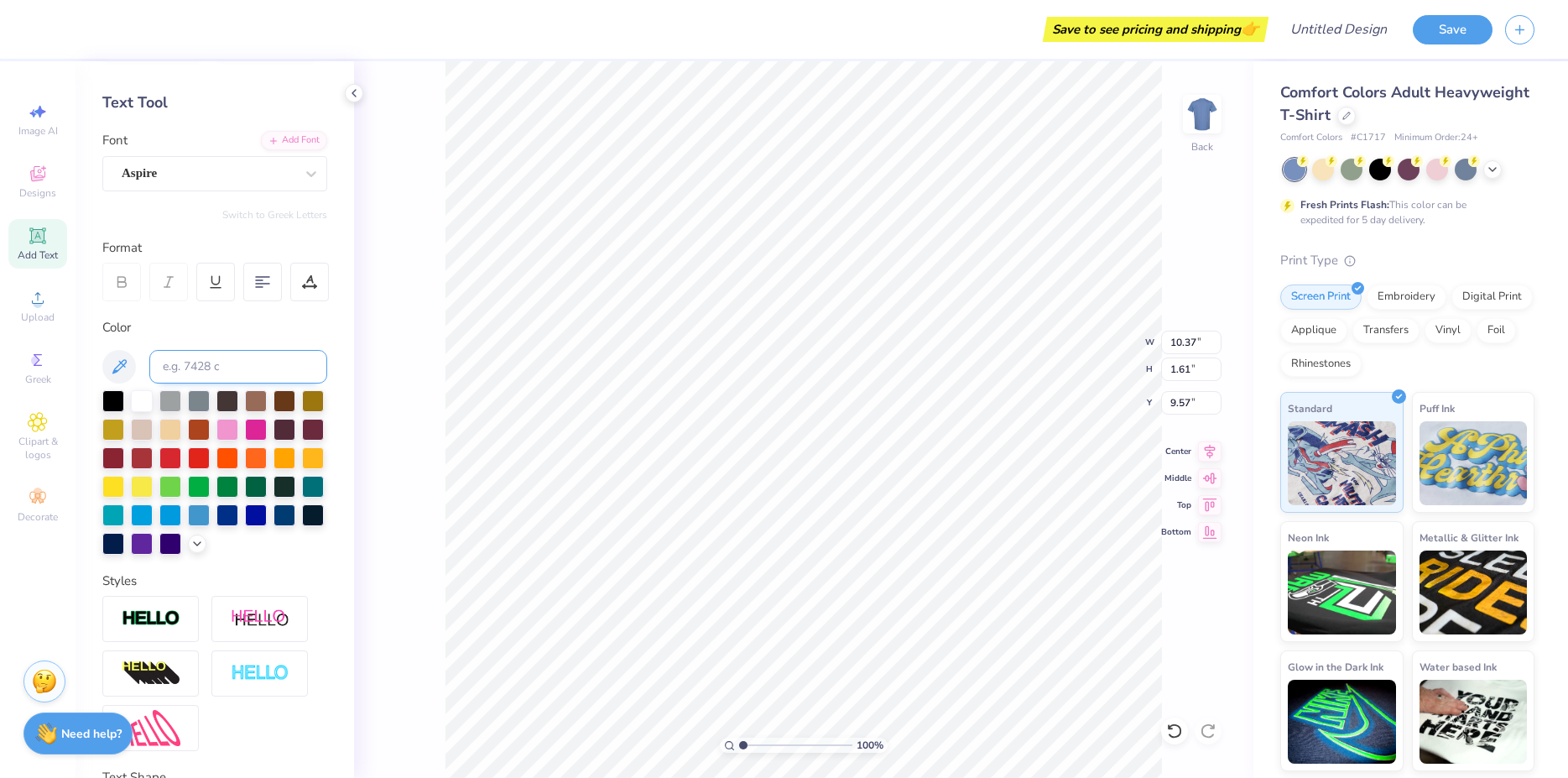
type input "10.25"
type input "1.52"
type input "9.62"
click at [243, 172] on div "Aspire" at bounding box center [208, 173] width 176 height 26
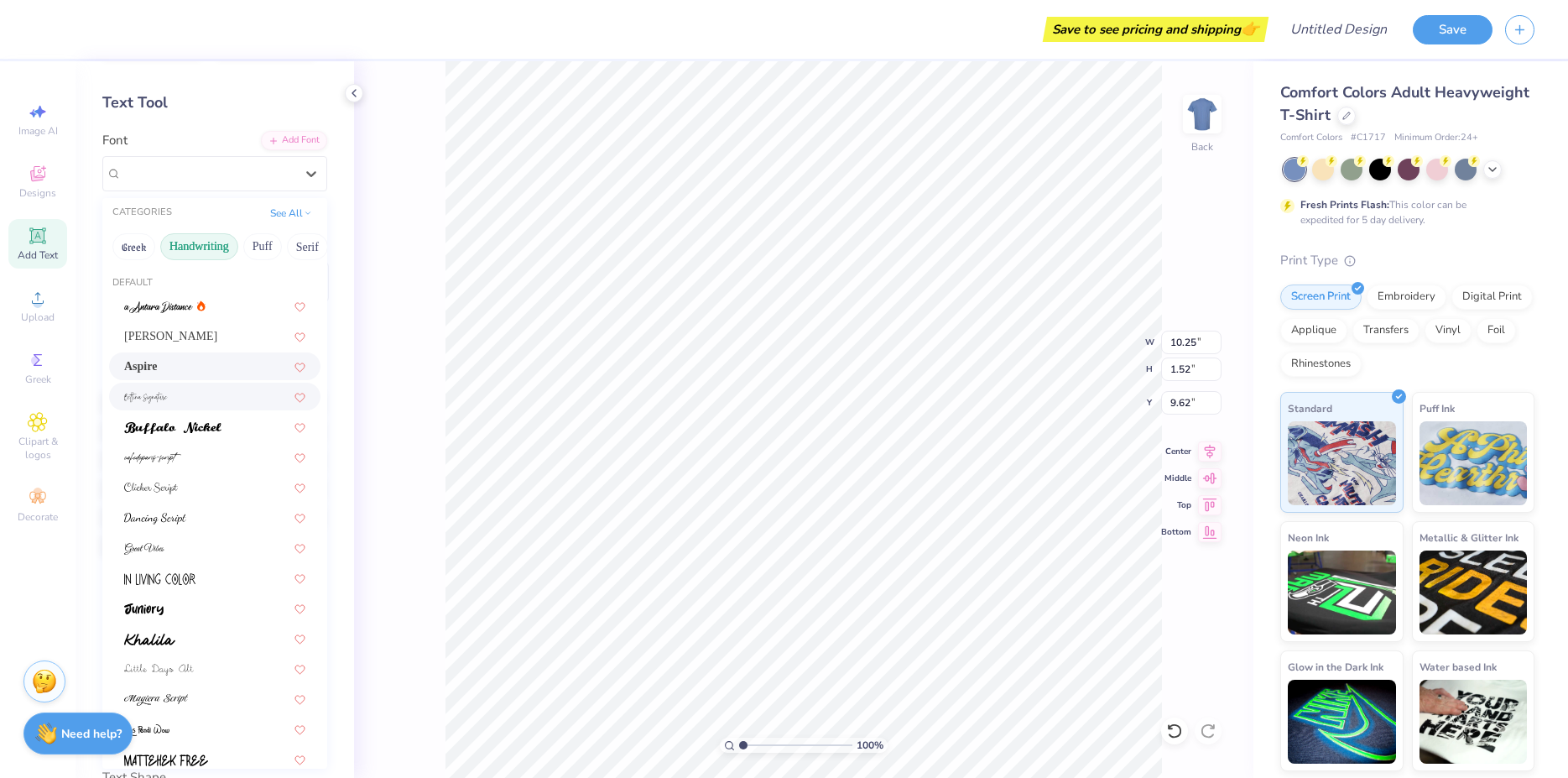
click at [204, 402] on div at bounding box center [215, 396] width 182 height 17
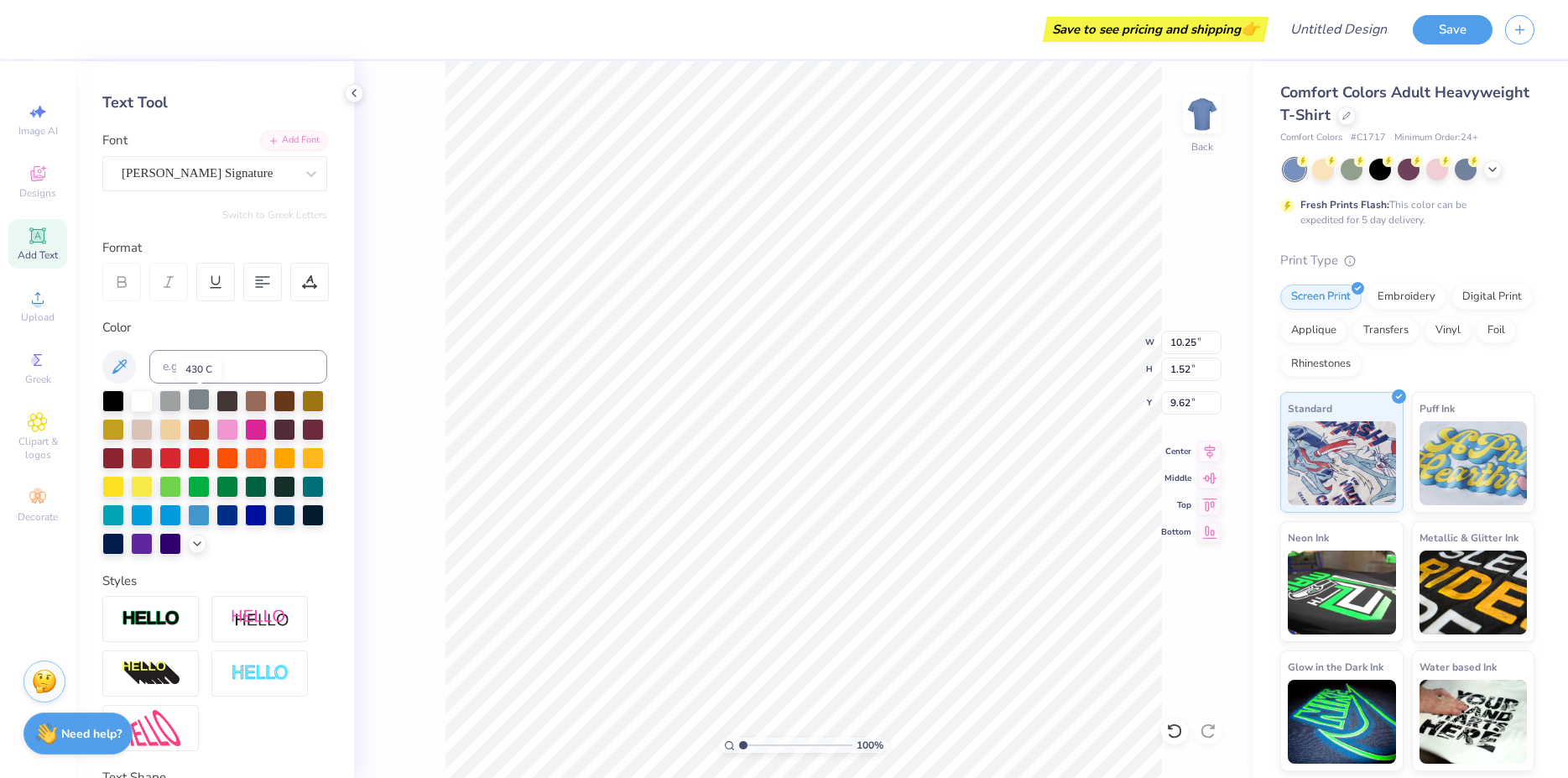
type input "14.17"
type input "2.39"
type input "9.18"
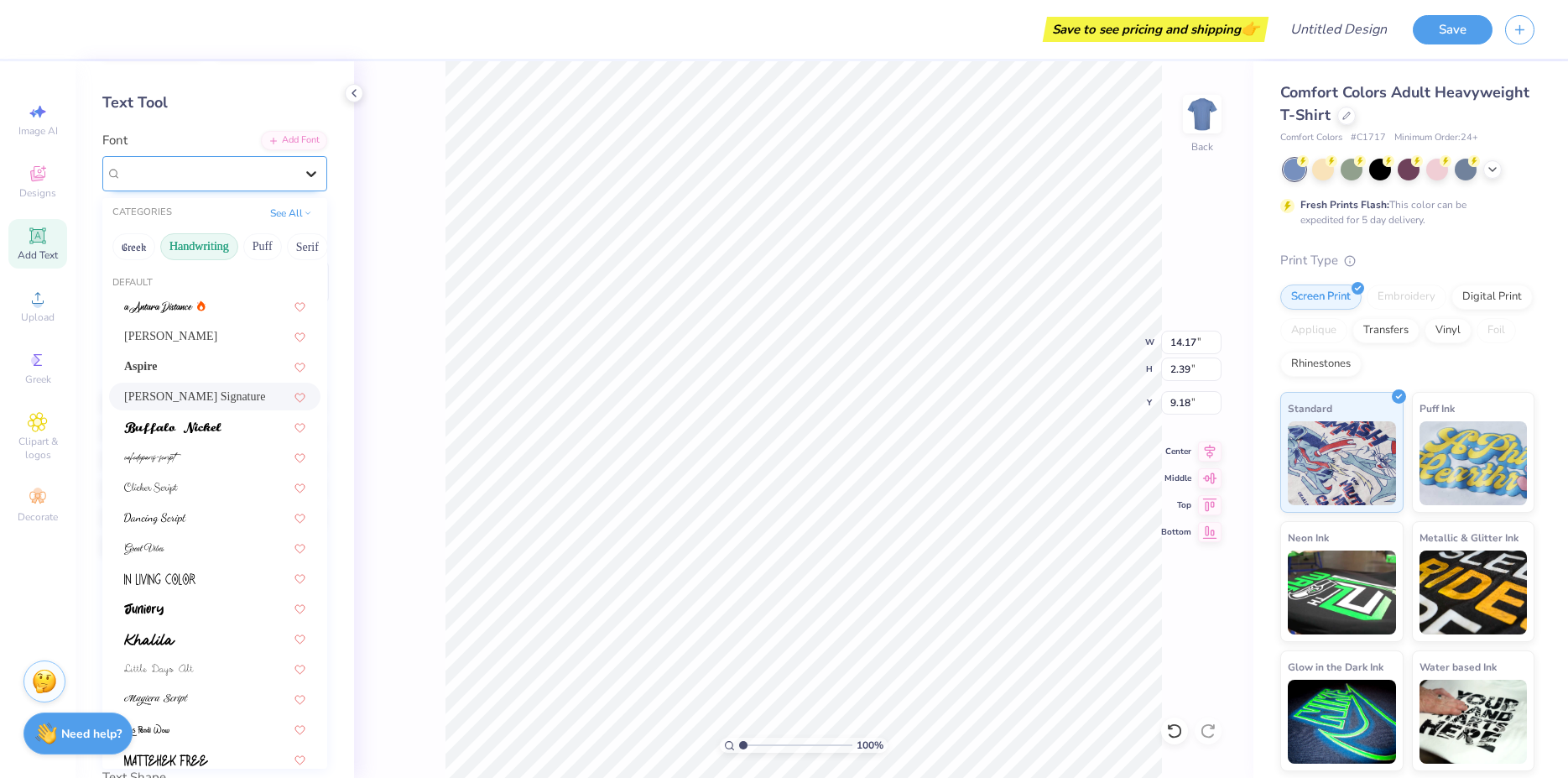
click at [296, 169] on div at bounding box center [311, 173] width 30 height 30
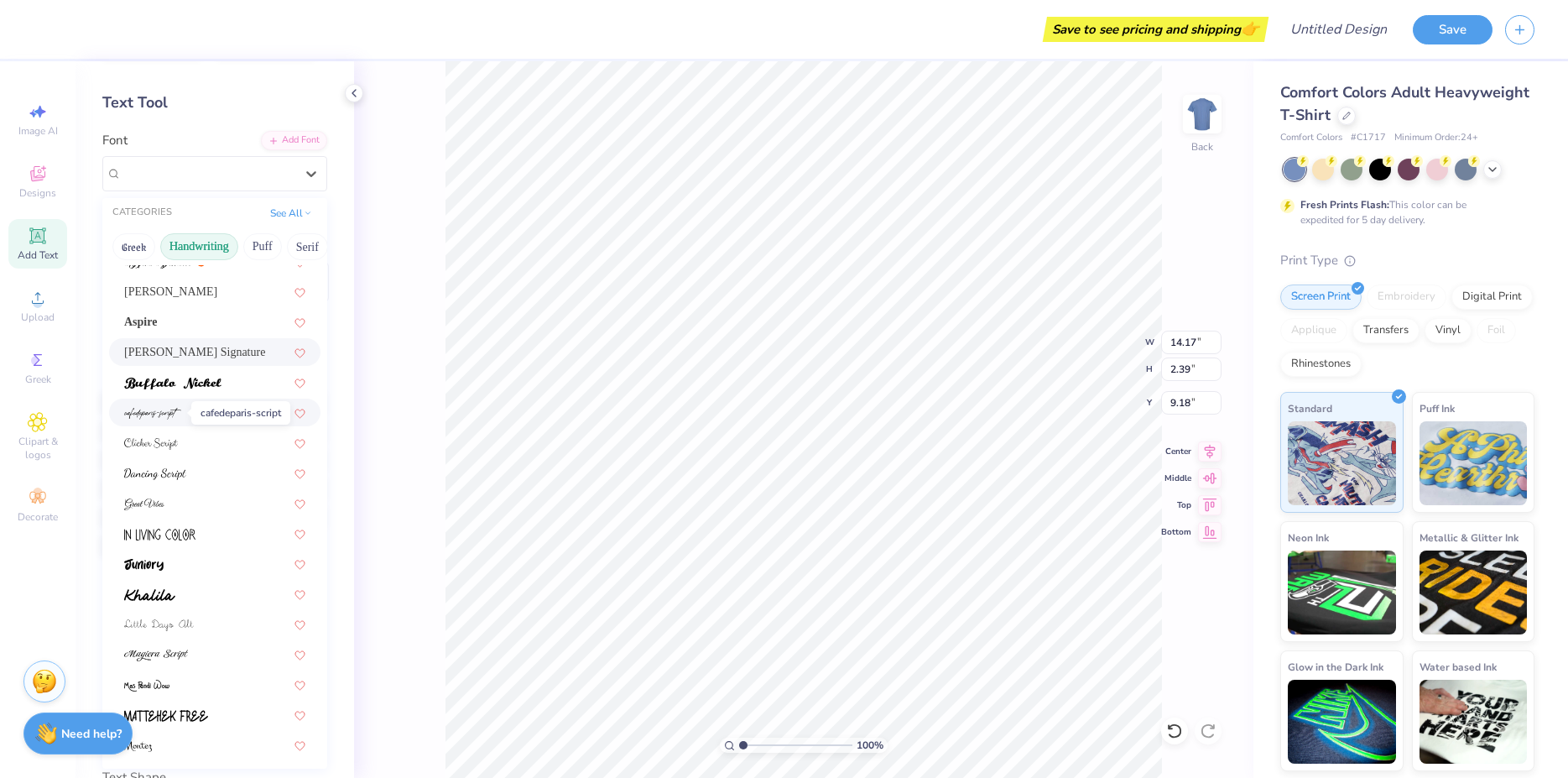
click at [181, 405] on span at bounding box center [153, 411] width 57 height 17
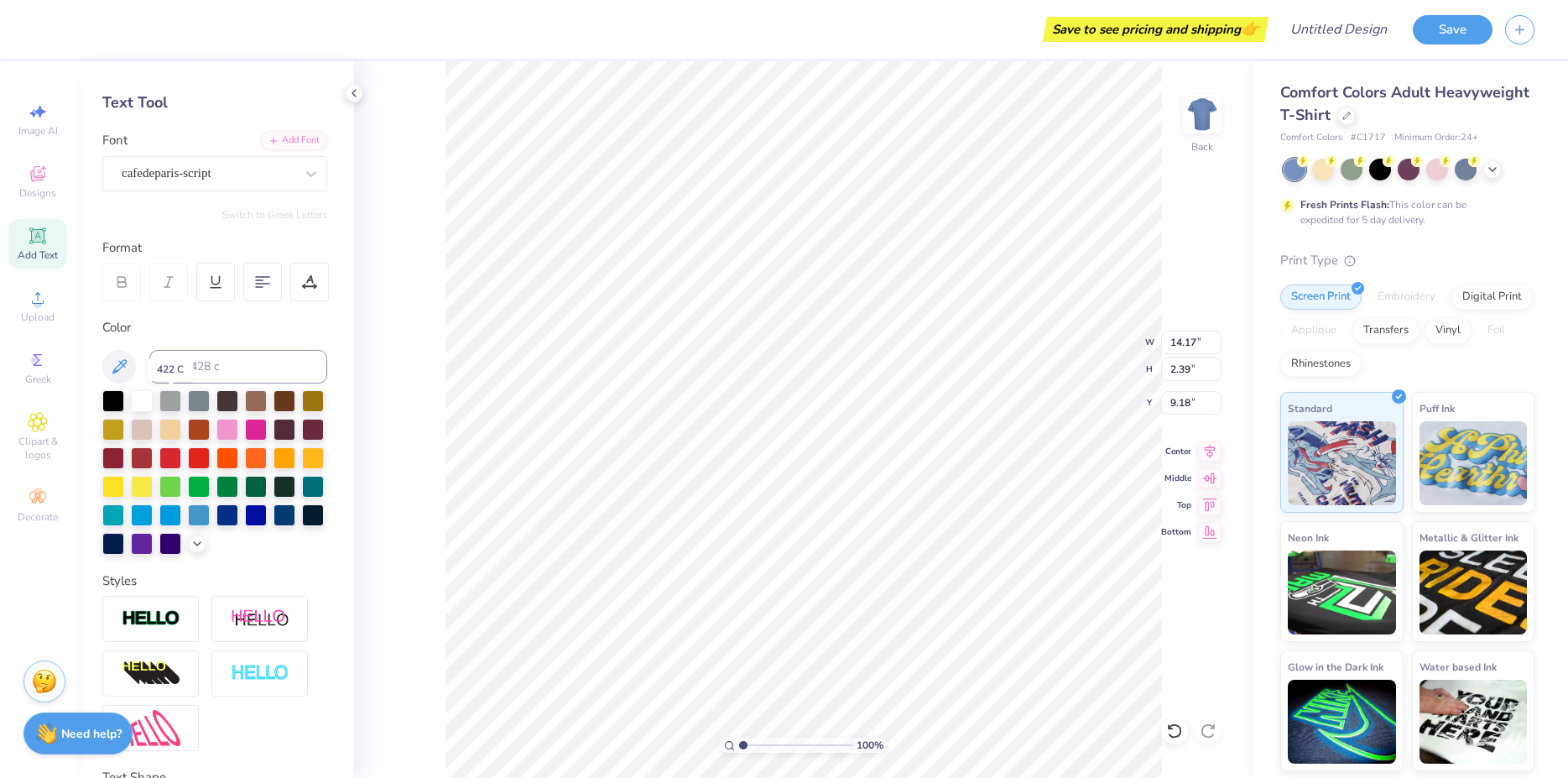
type input "4.97"
type input "0.90"
type input "9.92"
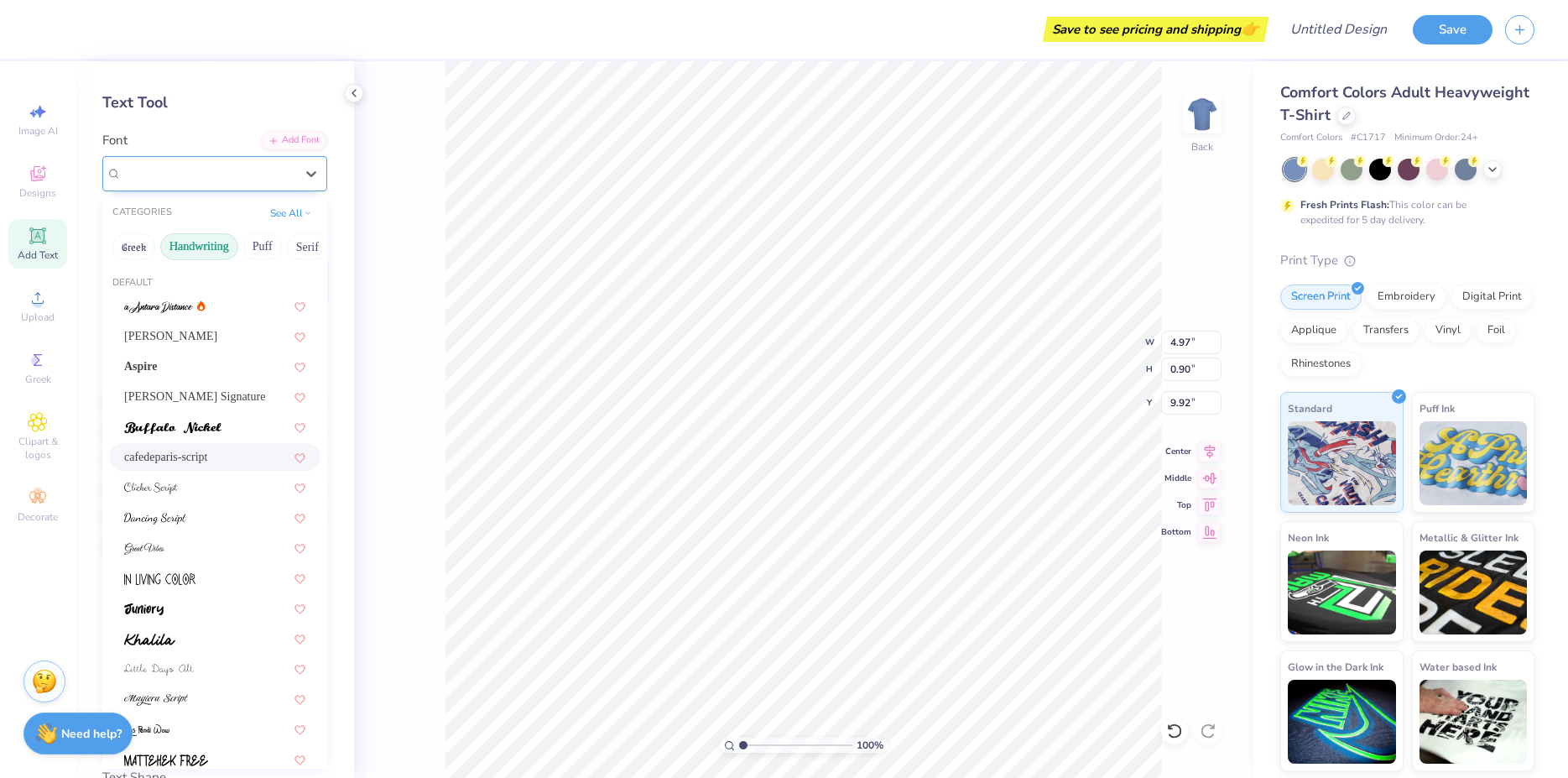
click at [263, 187] on div "cafedeparis-script" at bounding box center [215, 173] width 225 height 35
click at [204, 500] on div at bounding box center [214, 487] width 212 height 27
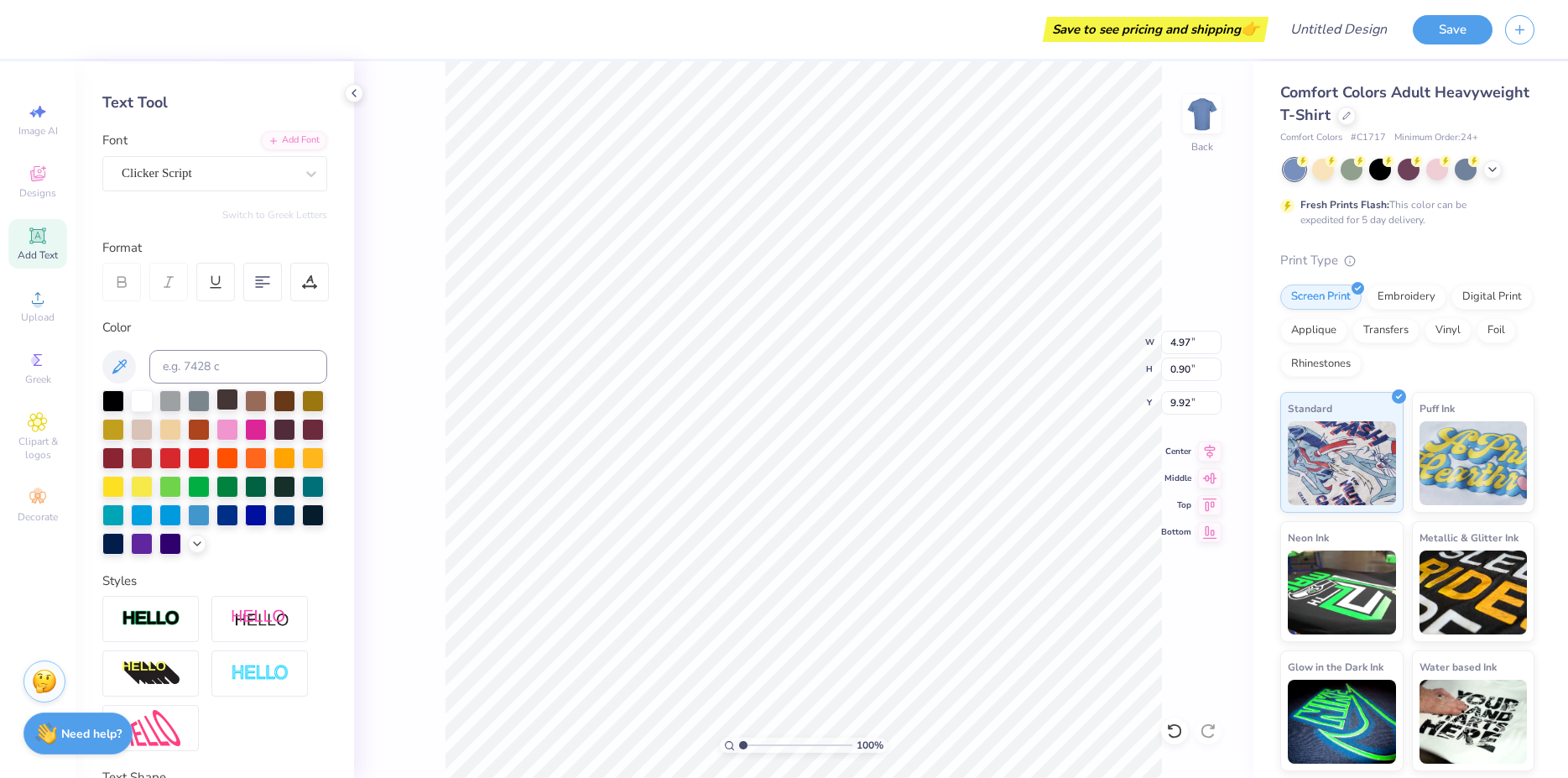
type input "7.30"
type input "0.97"
type input "9.89"
click at [268, 180] on div "Clicker Script" at bounding box center [208, 173] width 176 height 26
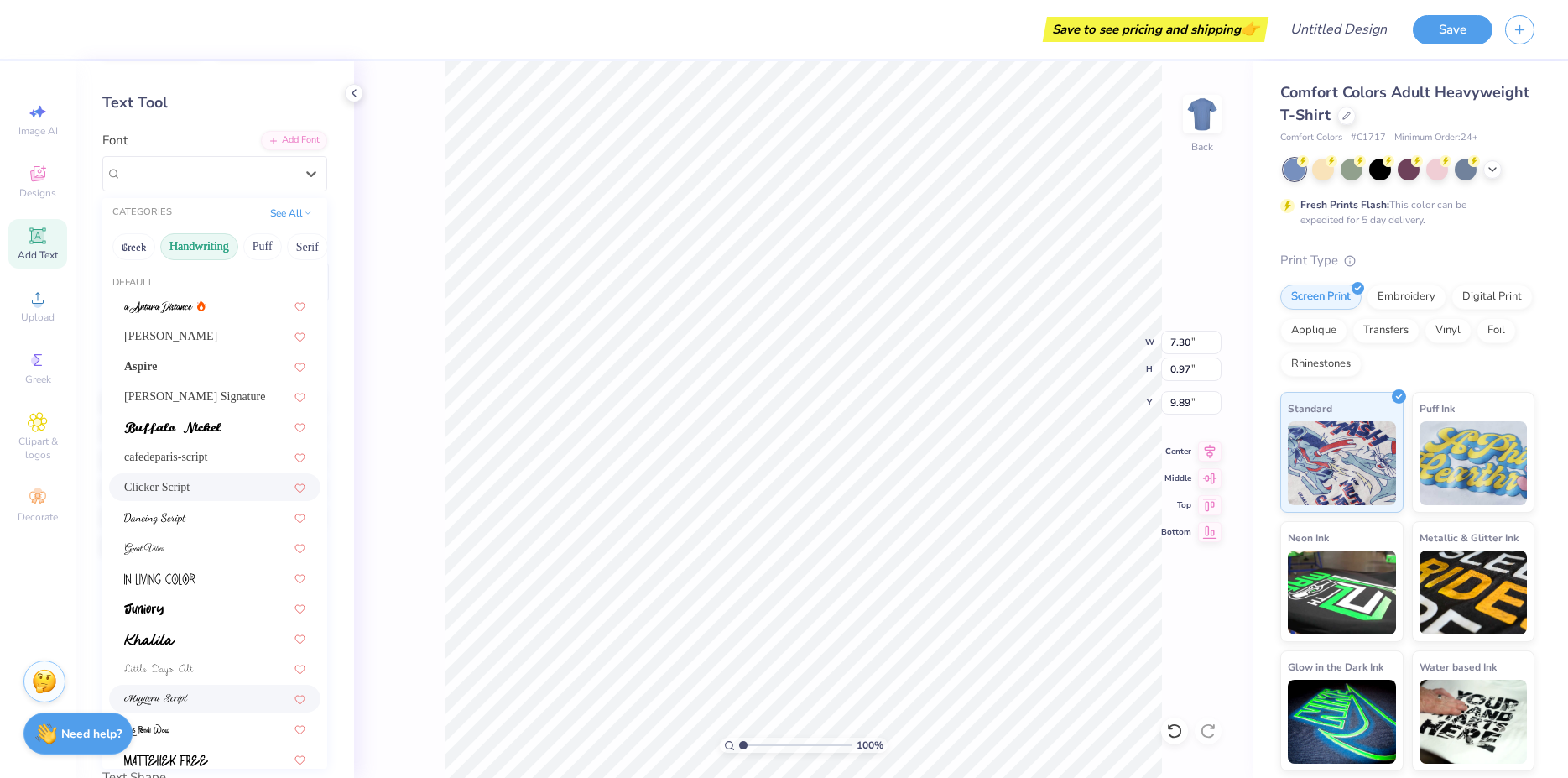
click at [173, 698] on img at bounding box center [156, 699] width 64 height 12
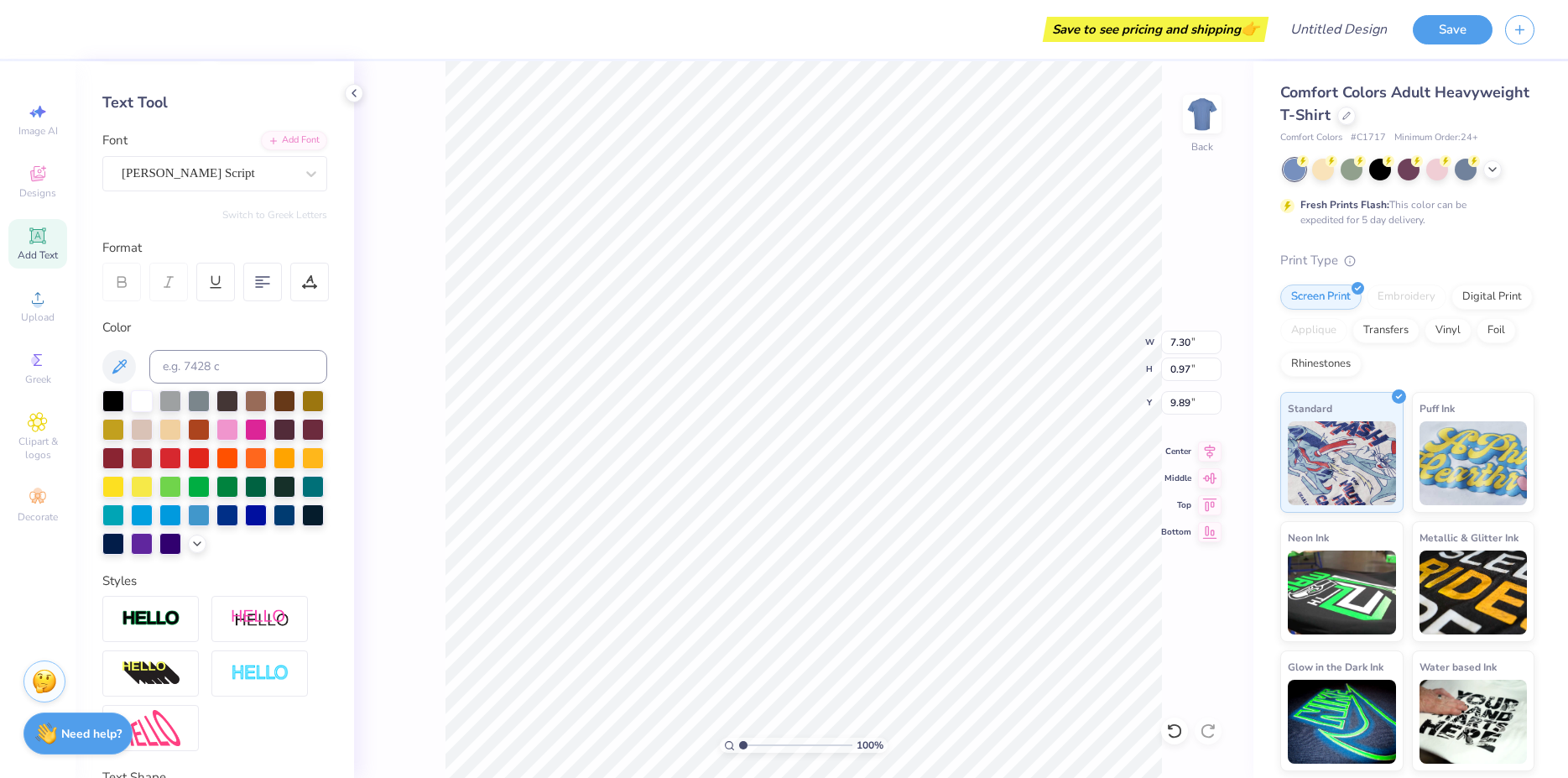
type input "12.21"
type input "1.04"
type input "9.86"
click at [301, 182] on div at bounding box center [311, 173] width 30 height 30
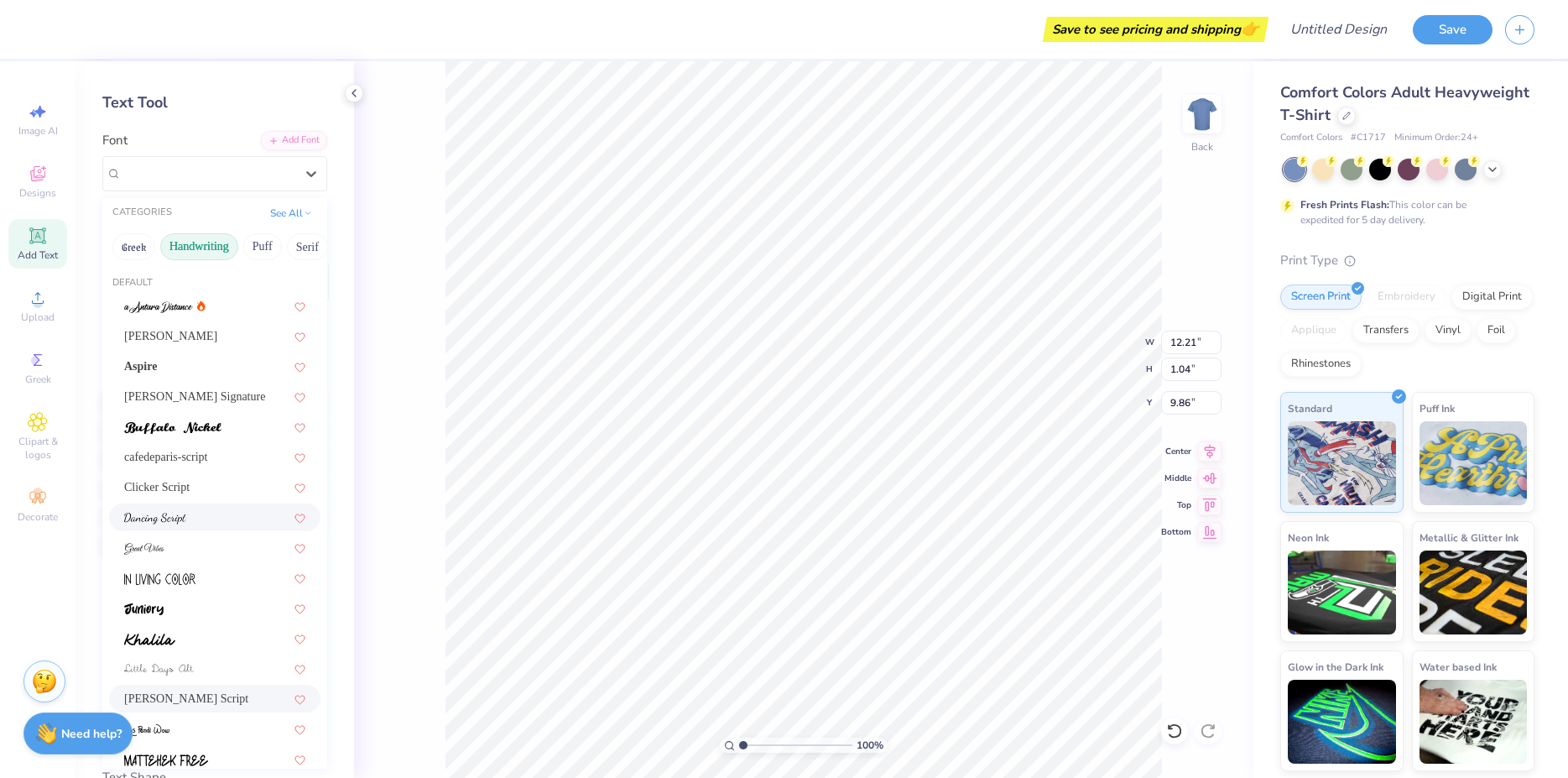
click at [178, 524] on img at bounding box center [155, 518] width 62 height 12
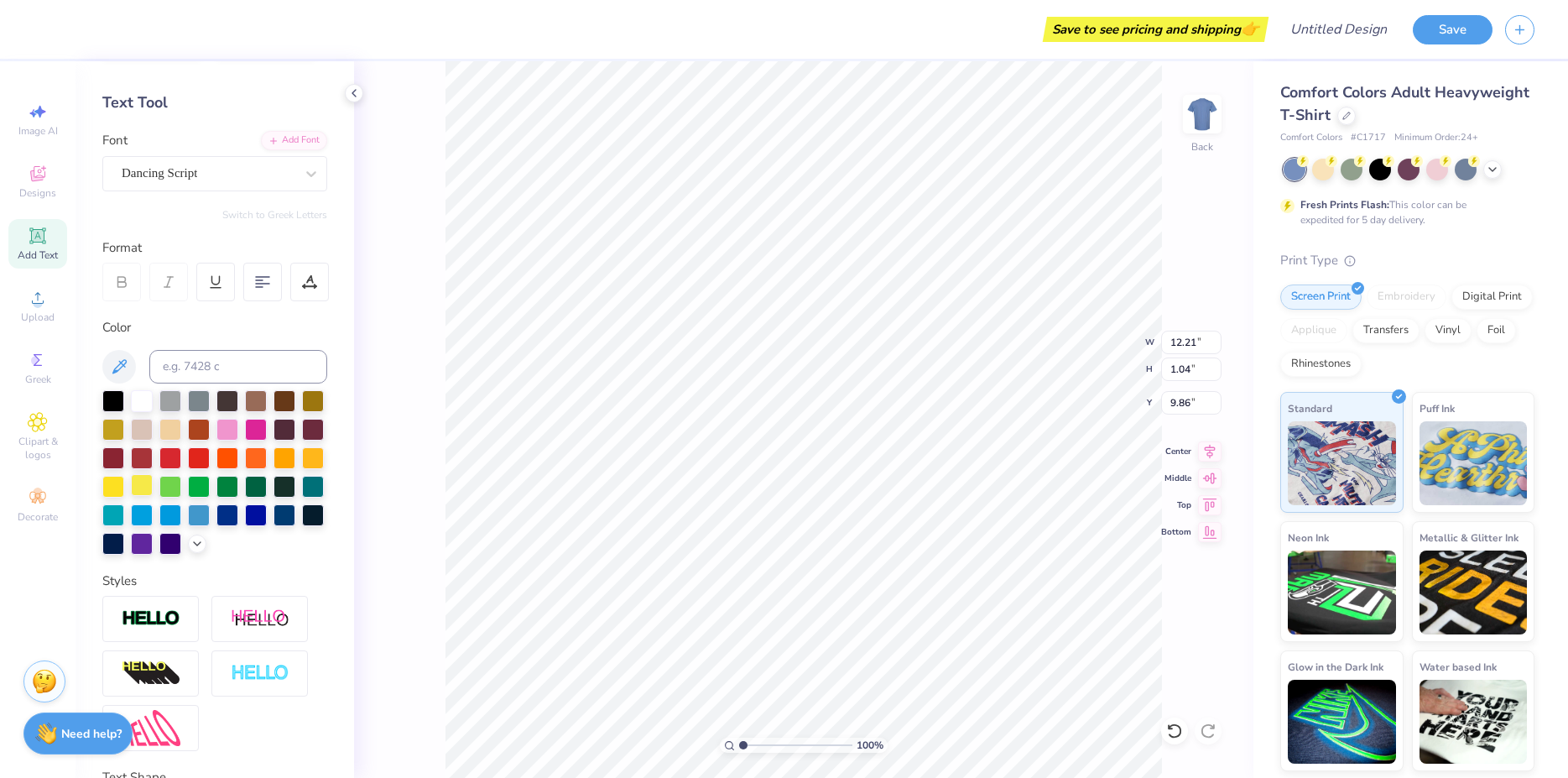
type input "8.17"
type input "0.76"
type input "9.99"
type input "5.20"
type input "1.68"
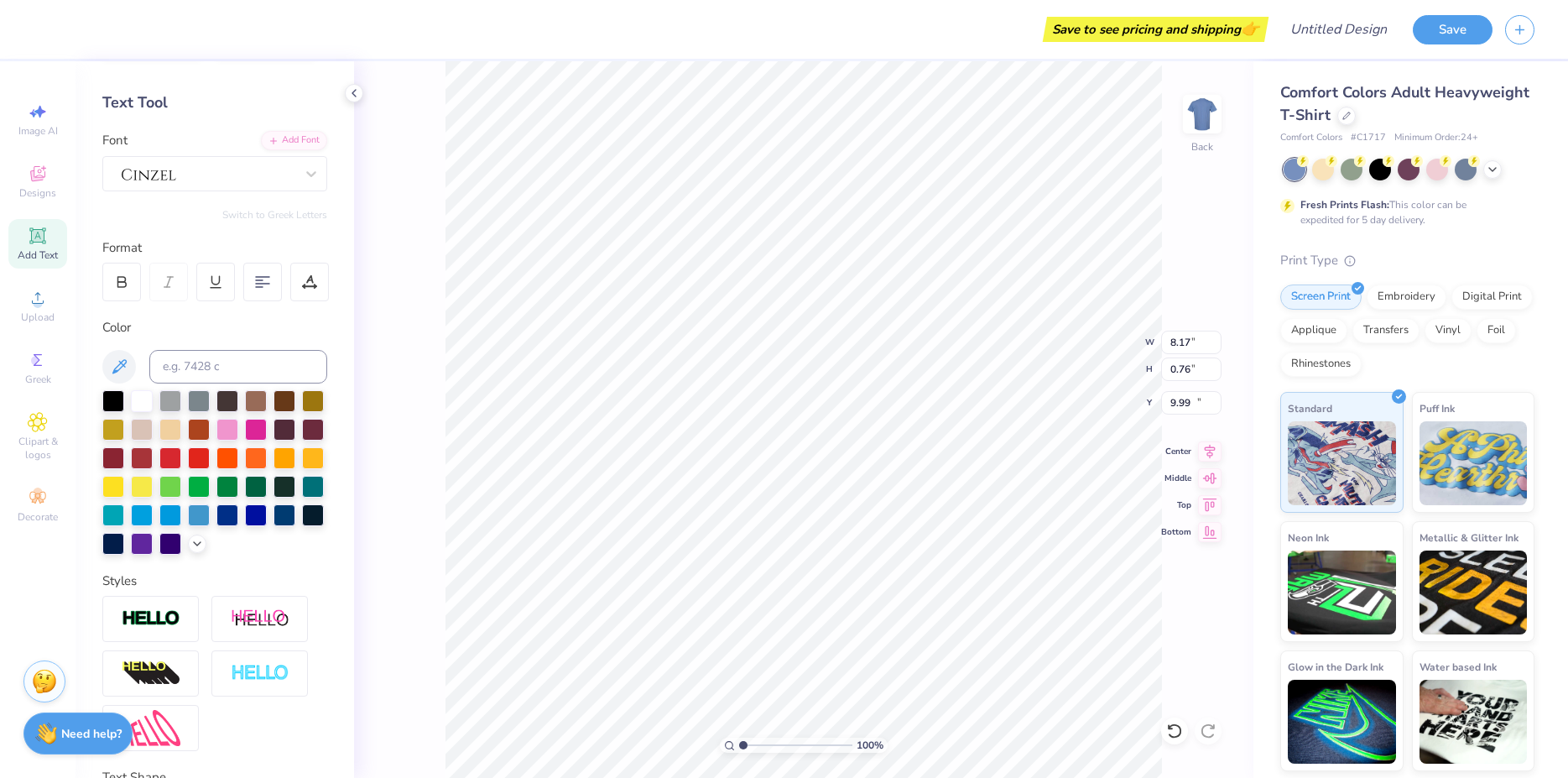
type input "11.66"
type input "5.20"
type input "1.68"
type input "11.66"
type input "8.17"
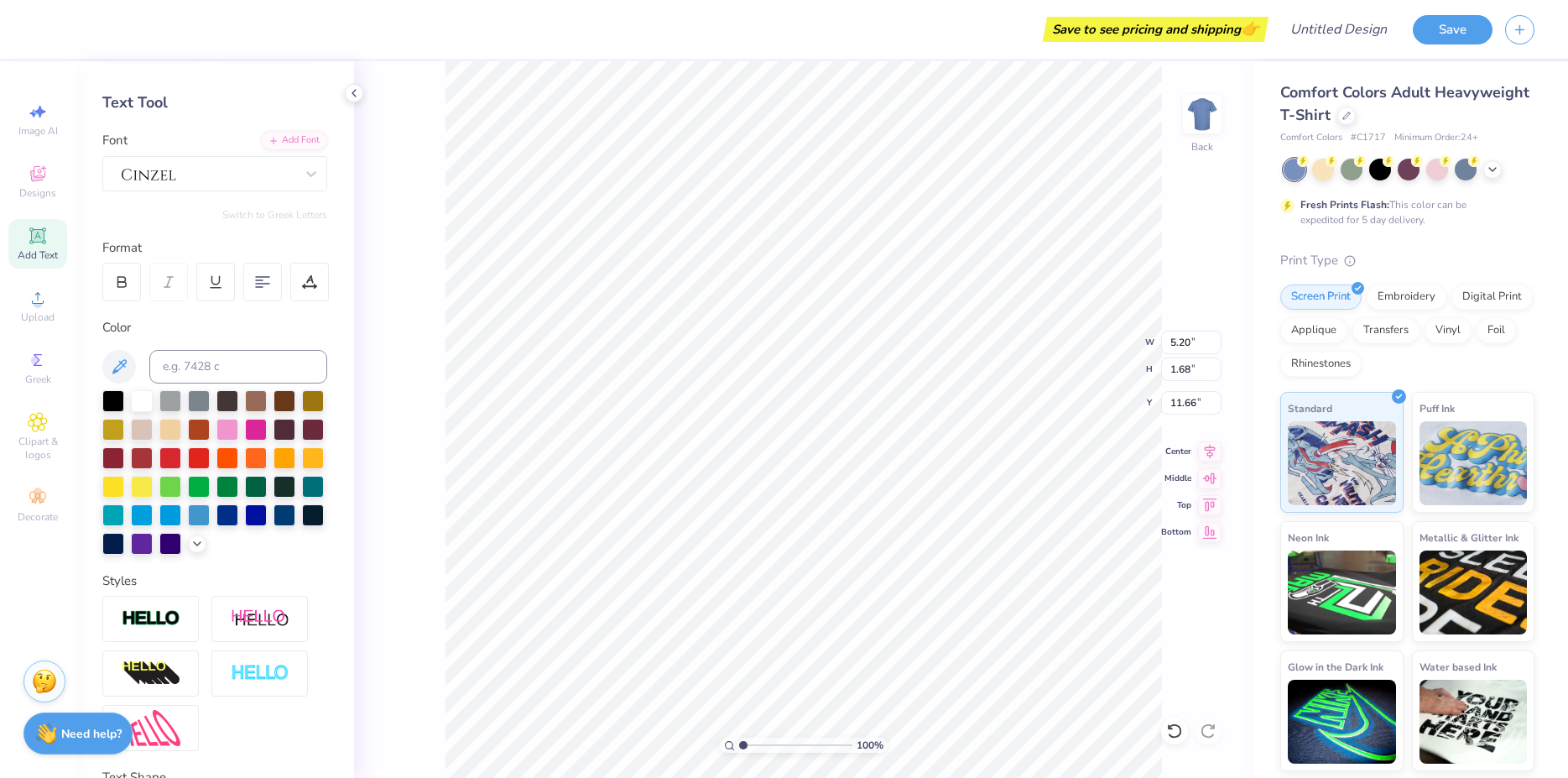
type input "0.76"
type input "9.99"
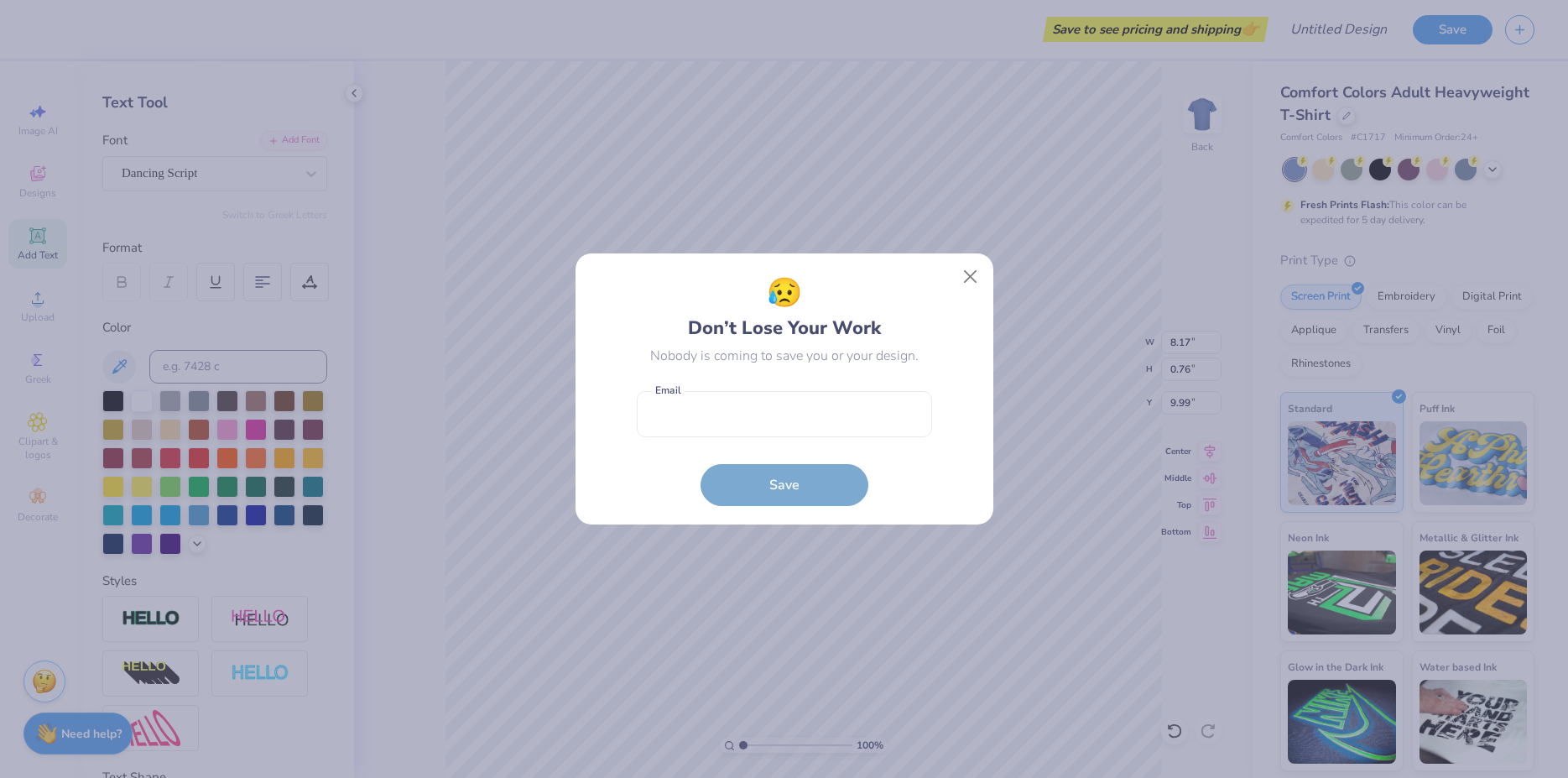
scroll to position [62, 0]
click at [972, 277] on button "Close" at bounding box center [970, 276] width 32 height 32
